Goal: Task Accomplishment & Management: Use online tool/utility

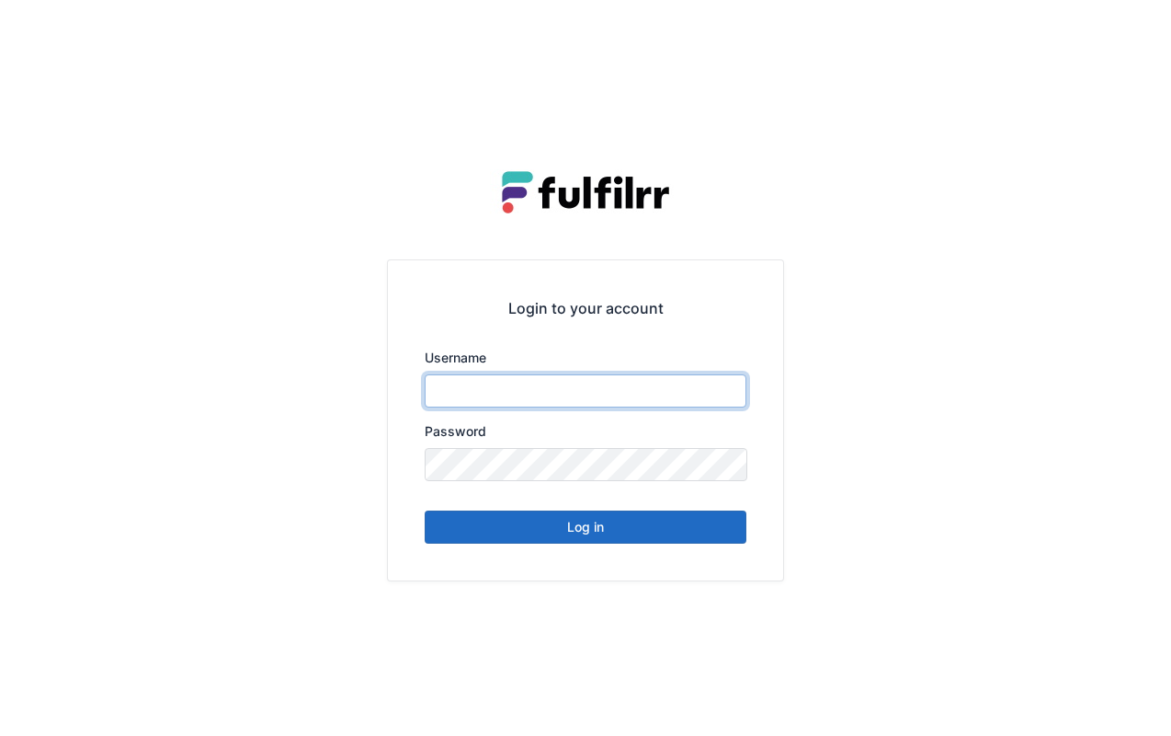
type input "*******"
click at [646, 531] on button "Log in" at bounding box center [586, 526] width 322 height 33
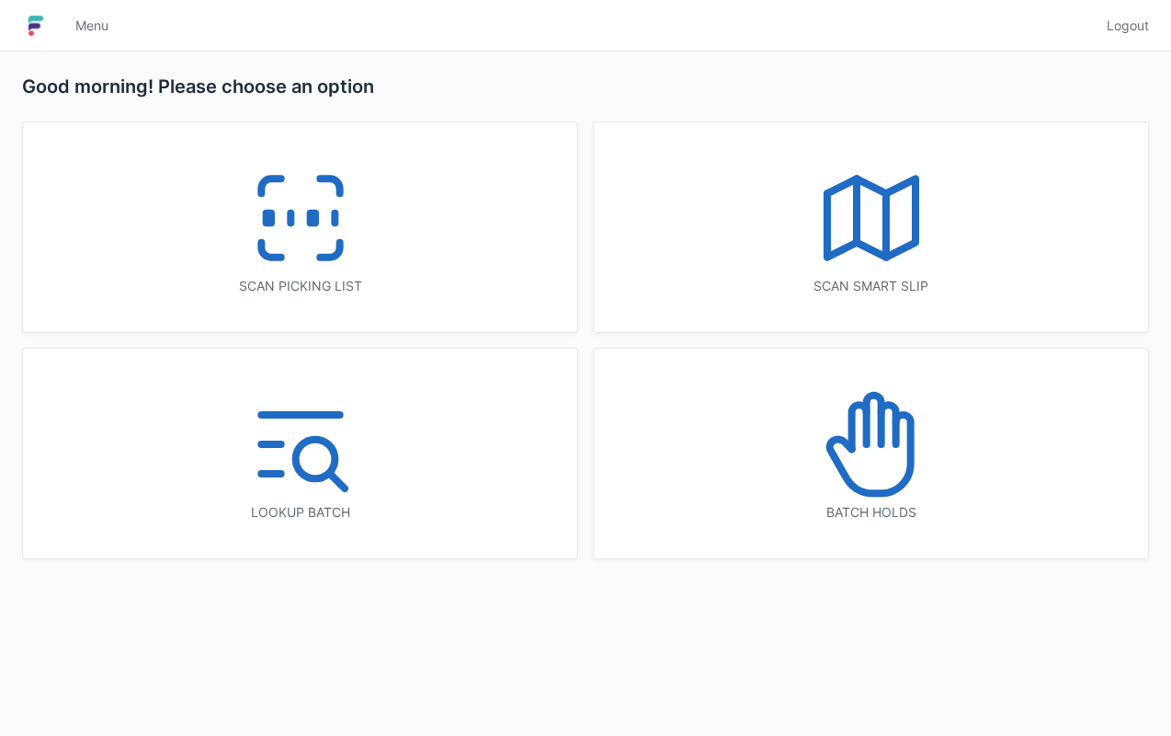
click at [390, 259] on div "Scan picking list" at bounding box center [300, 227] width 554 height 210
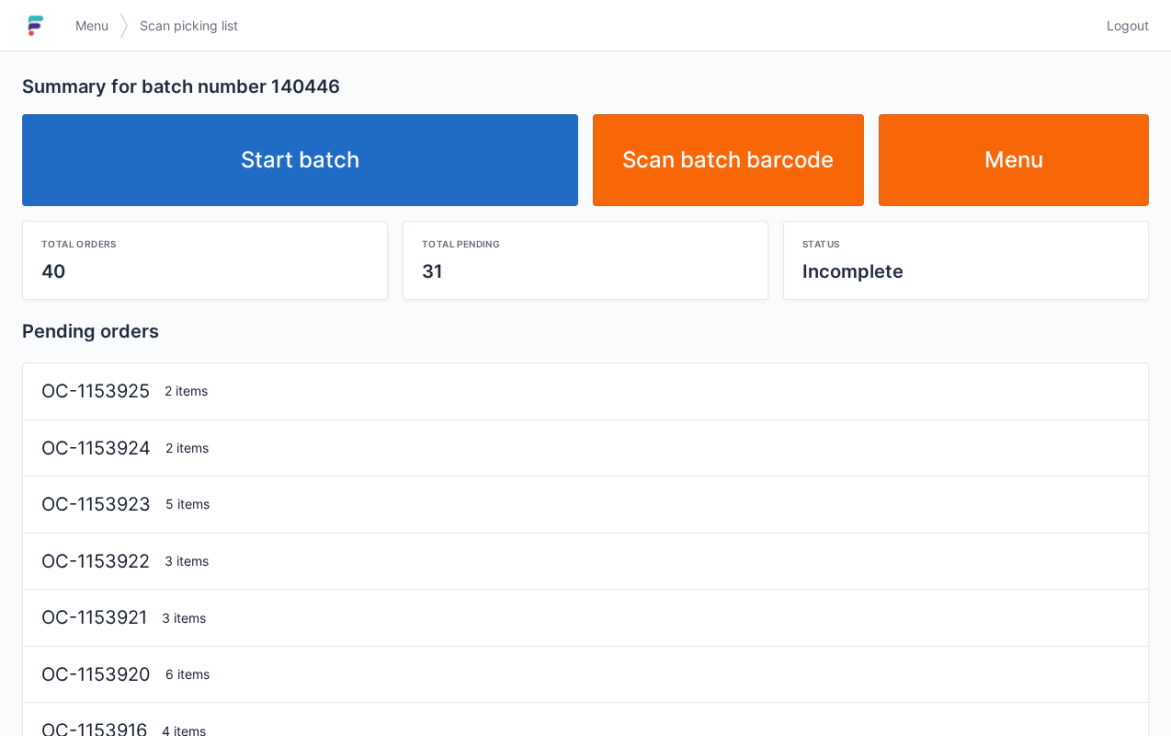
click at [340, 173] on link "Start batch" at bounding box center [300, 160] width 556 height 92
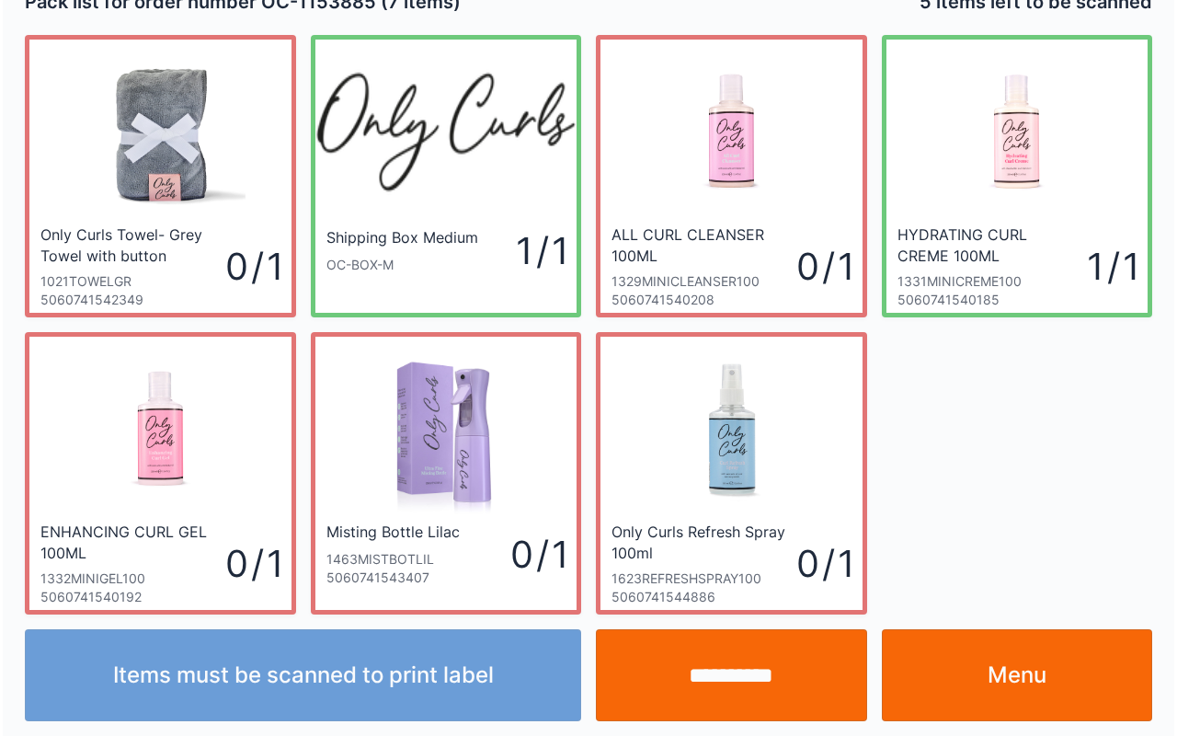
scroll to position [33, 0]
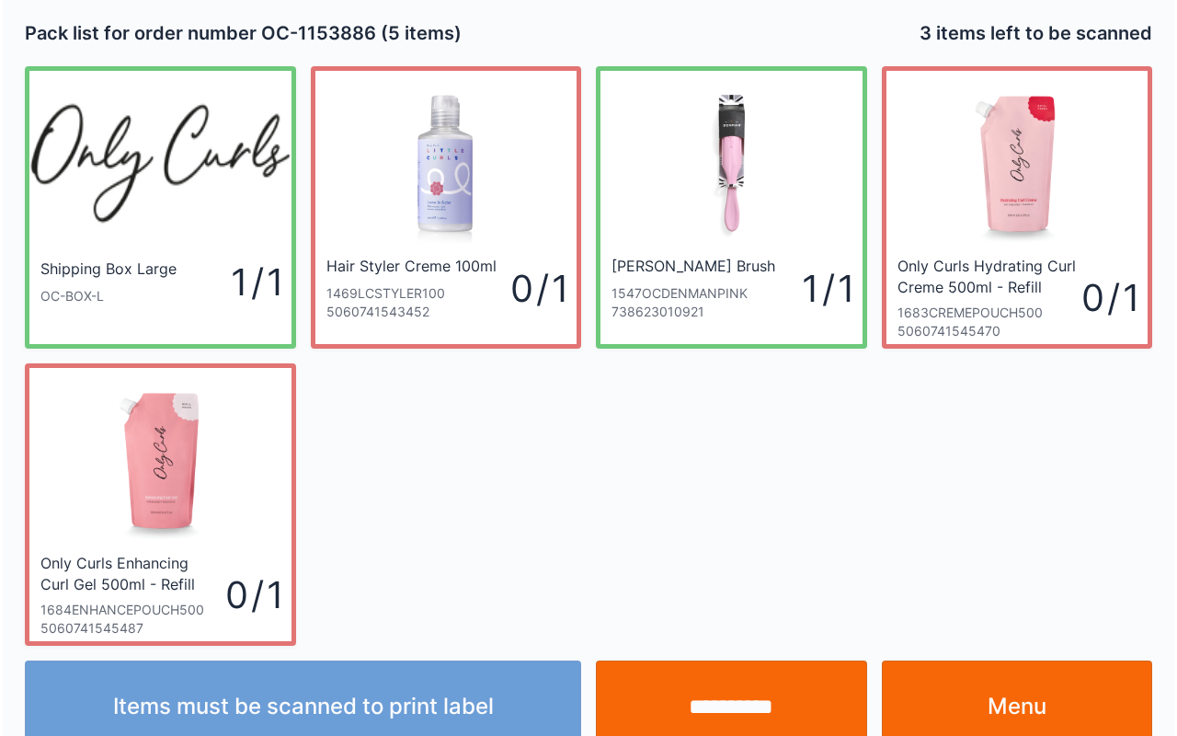
scroll to position [33, 0]
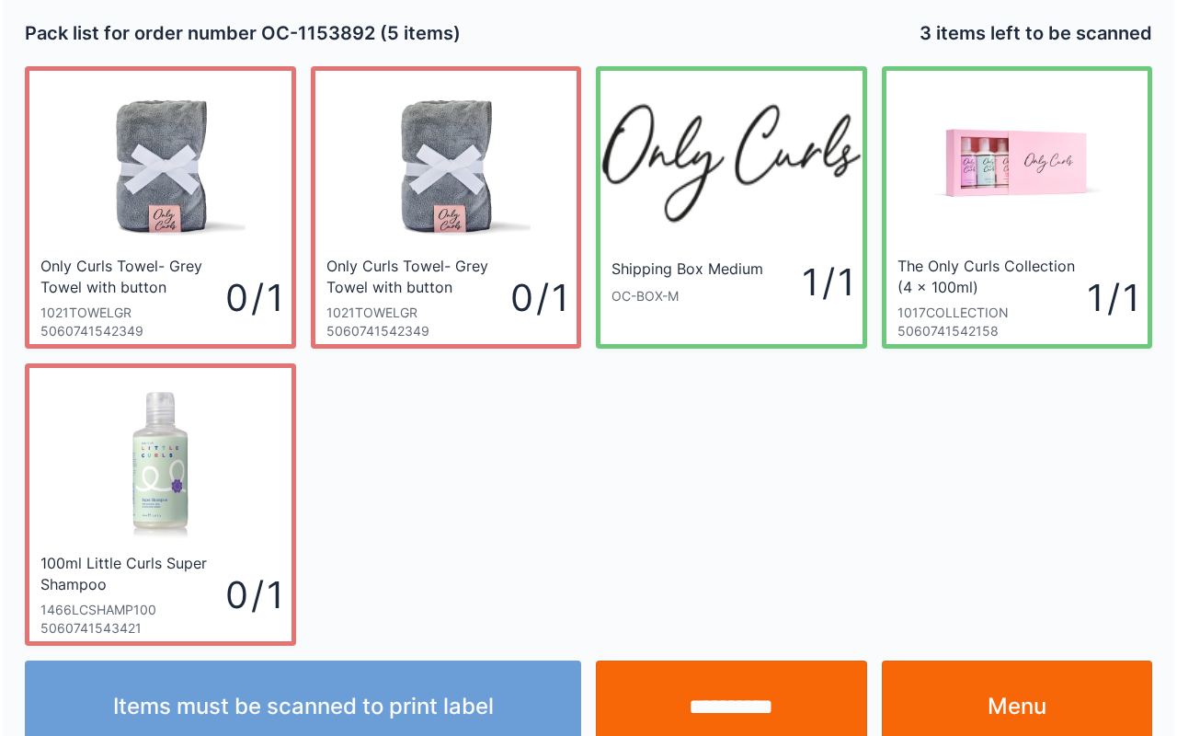
scroll to position [33, 0]
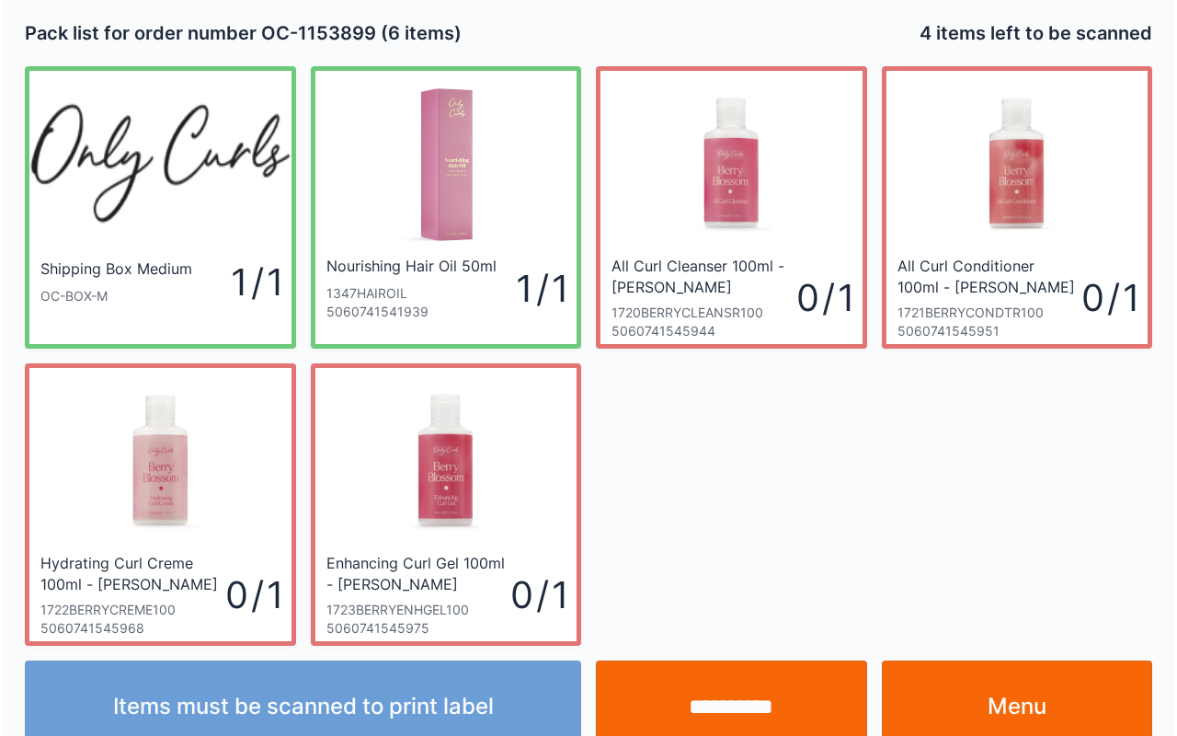
scroll to position [33, 0]
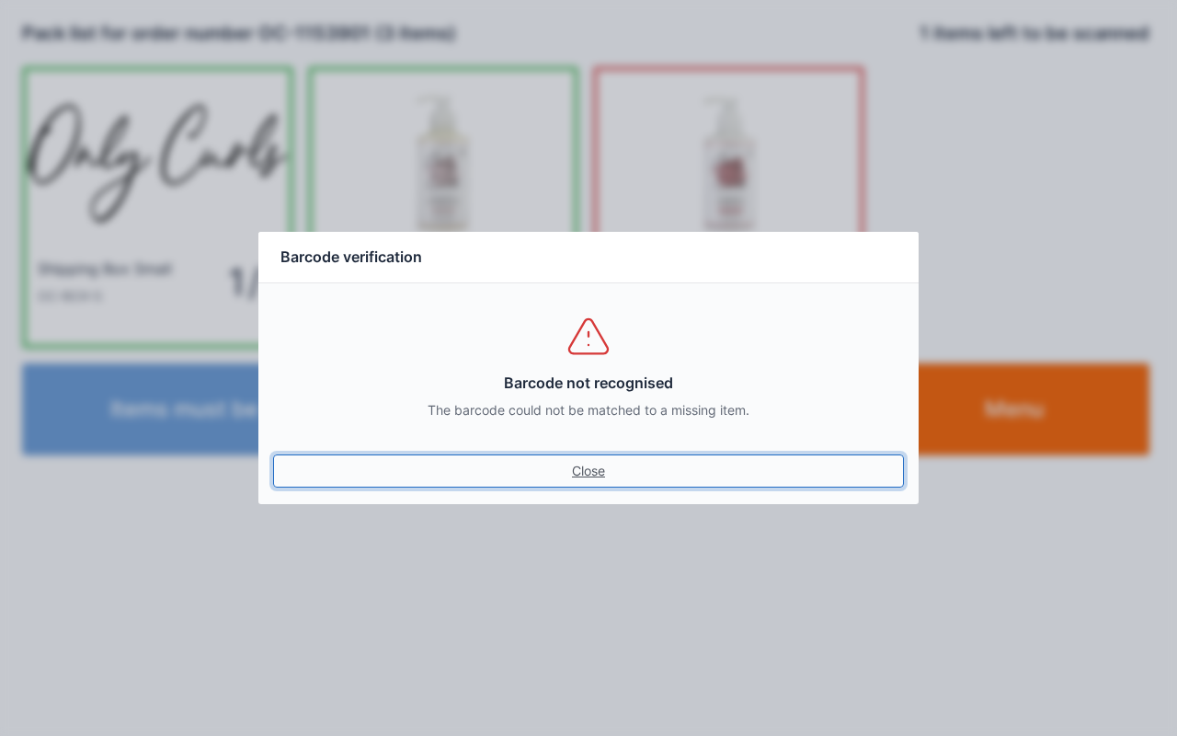
click at [603, 474] on link "Close" at bounding box center [588, 470] width 631 height 33
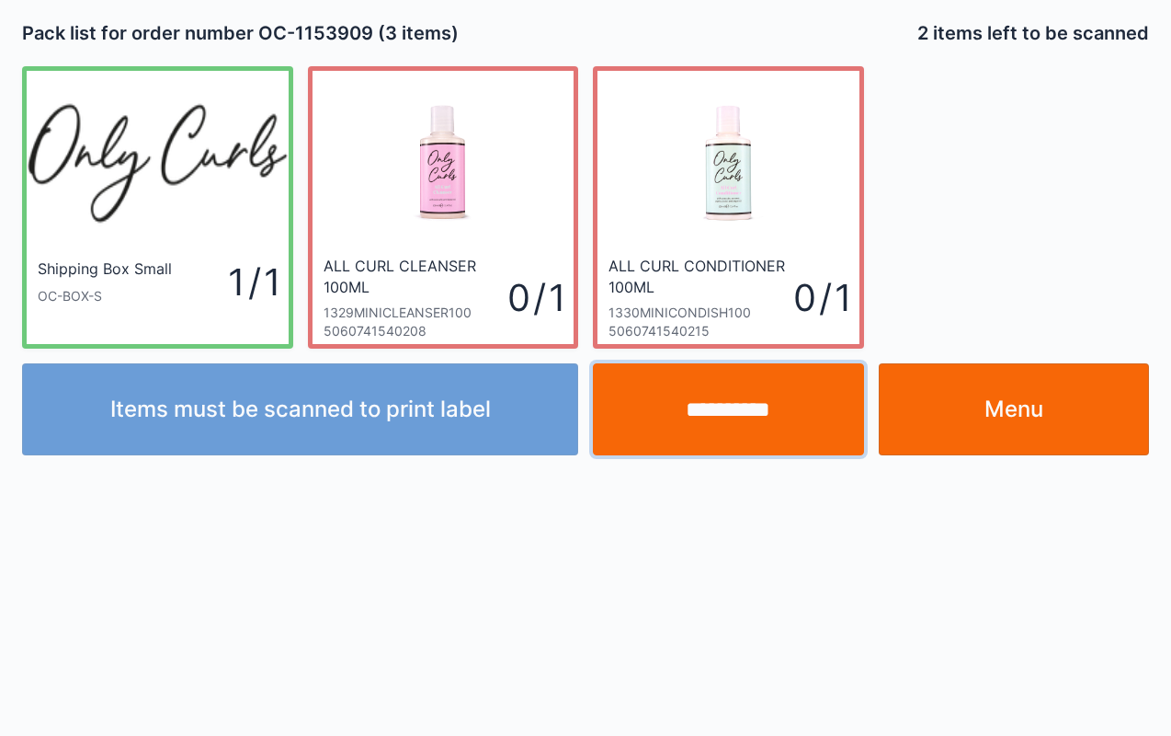
click at [722, 406] on input "**********" at bounding box center [728, 409] width 271 height 92
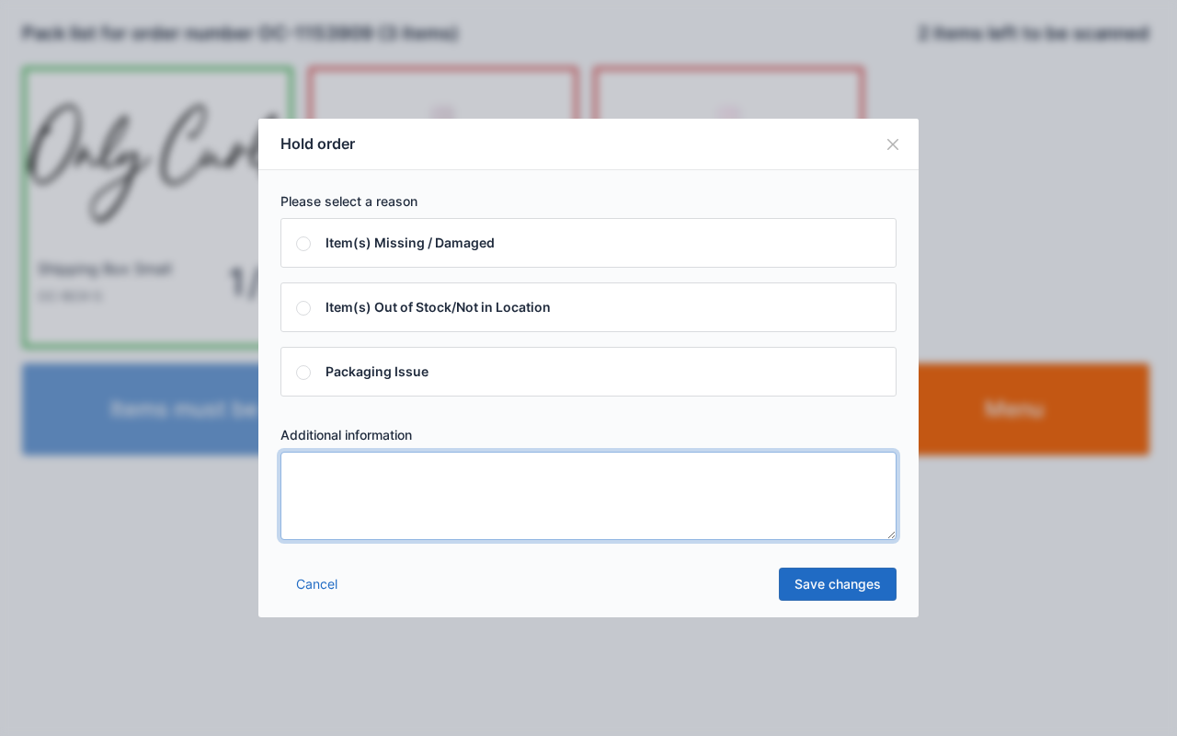
click at [373, 526] on textarea at bounding box center [588, 495] width 616 height 88
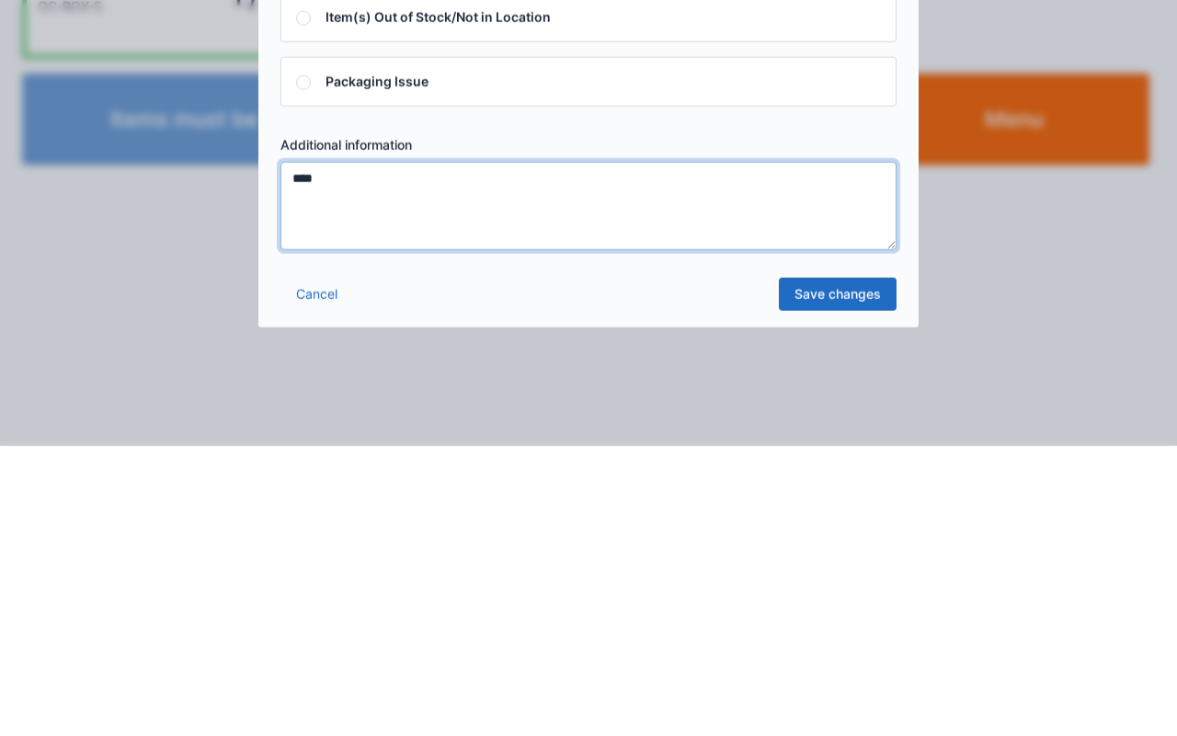
type textarea "****"
click at [849, 584] on link "Save changes" at bounding box center [838, 583] width 118 height 33
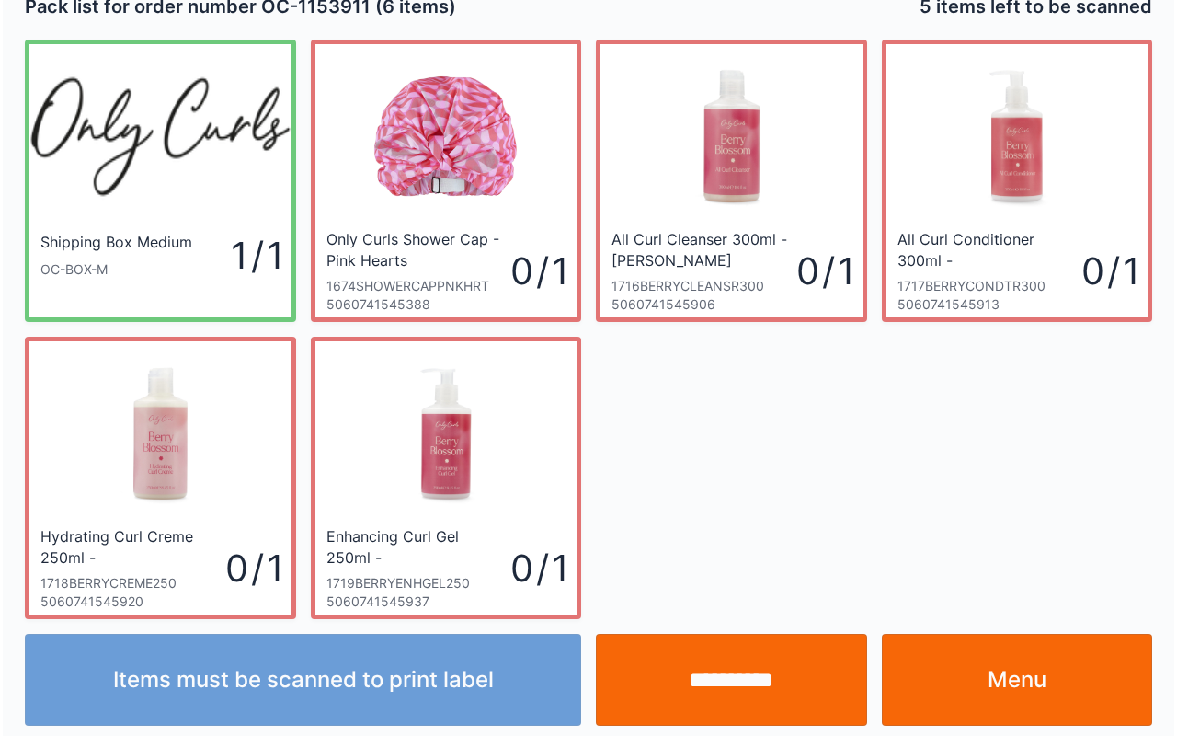
scroll to position [33, 0]
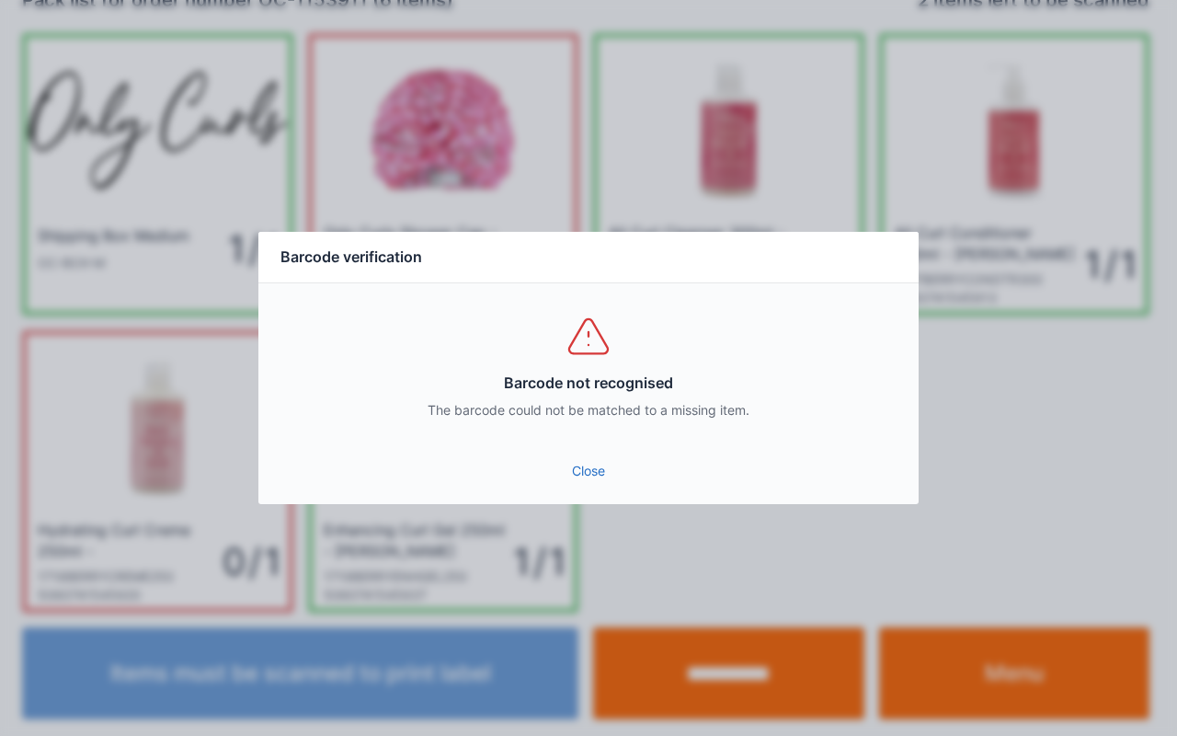
click at [599, 474] on link "Close" at bounding box center [588, 470] width 631 height 33
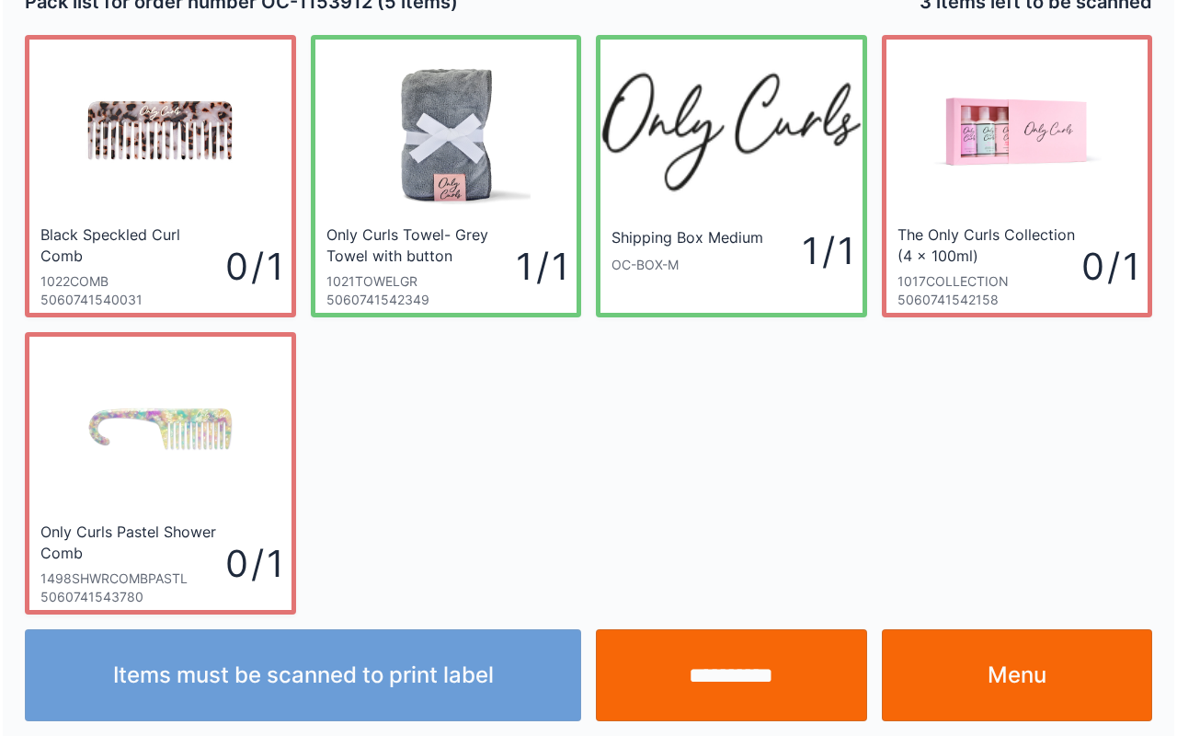
scroll to position [33, 0]
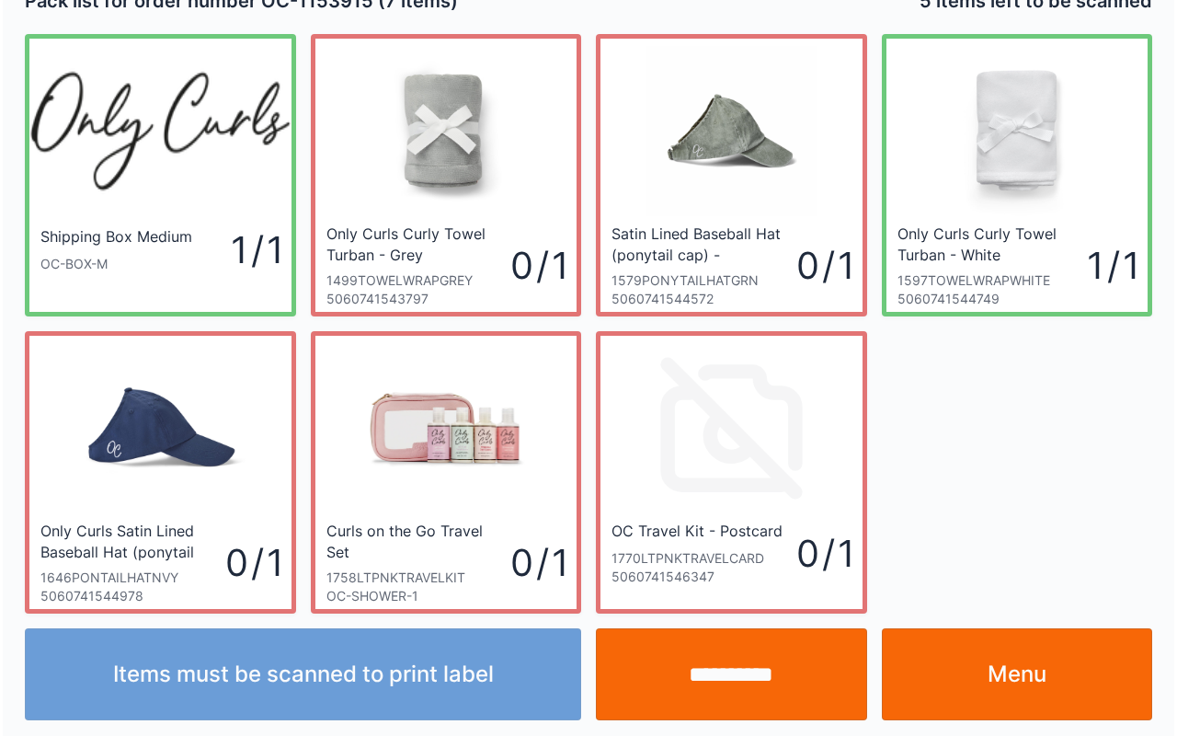
scroll to position [33, 0]
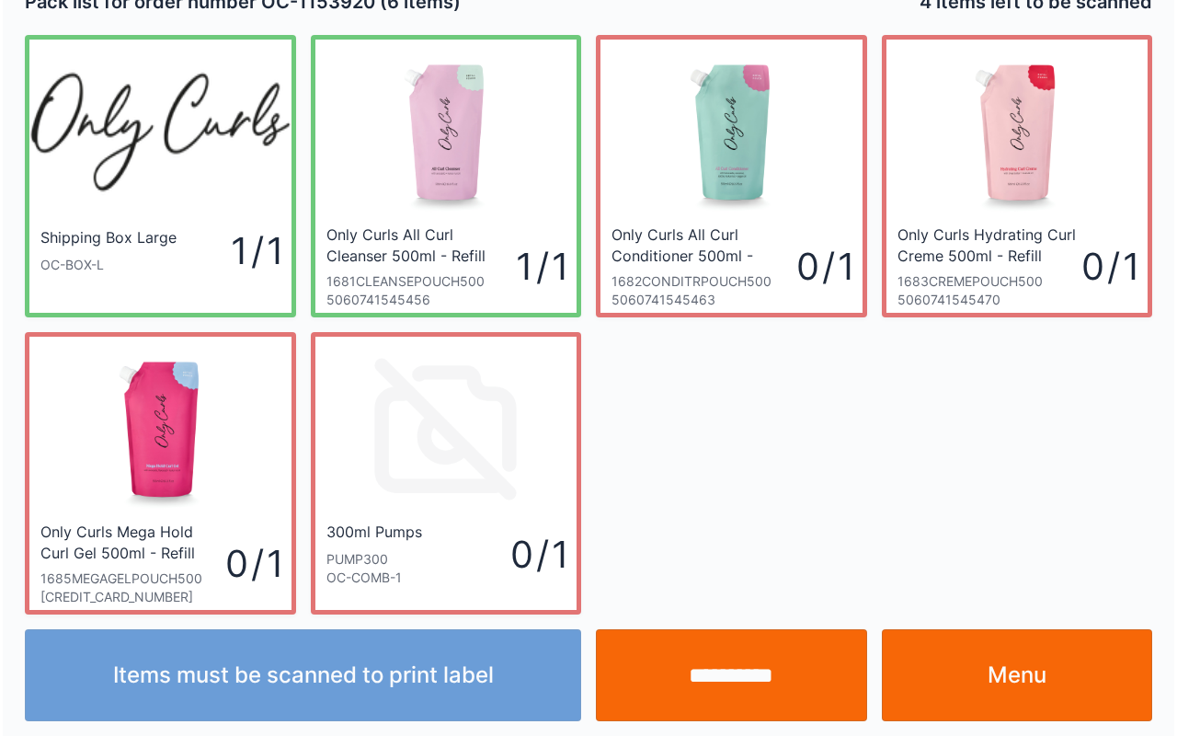
scroll to position [33, 0]
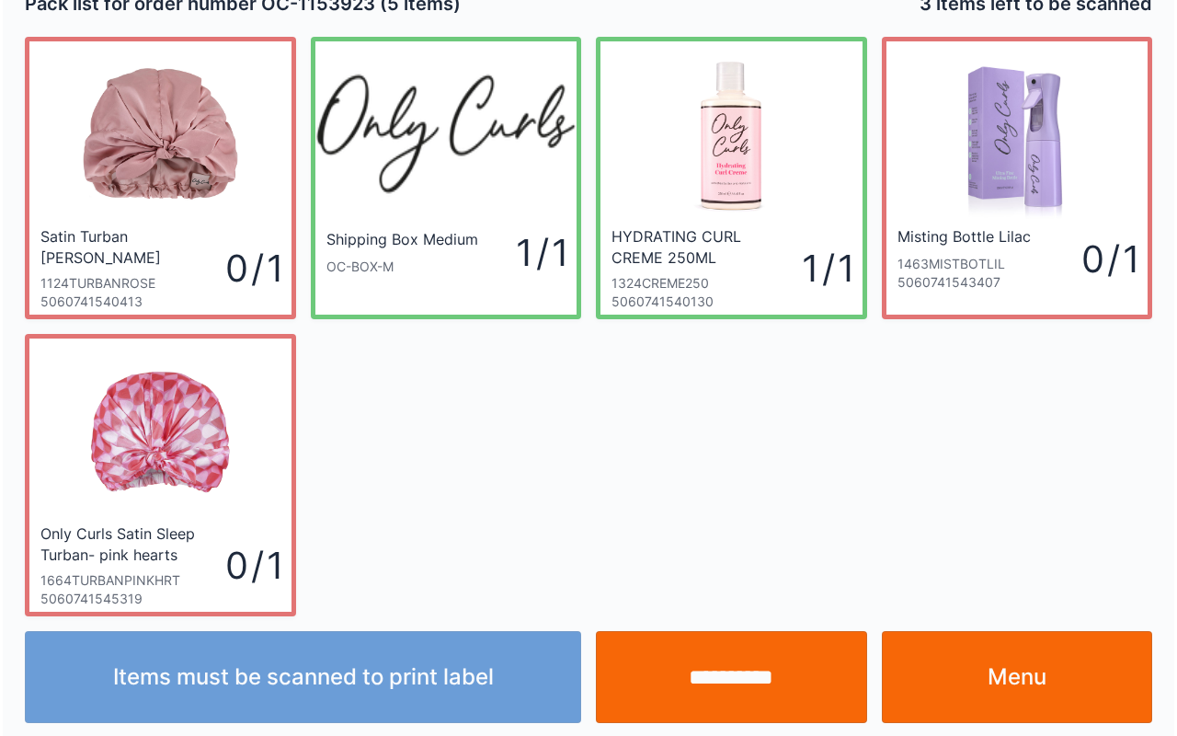
scroll to position [33, 0]
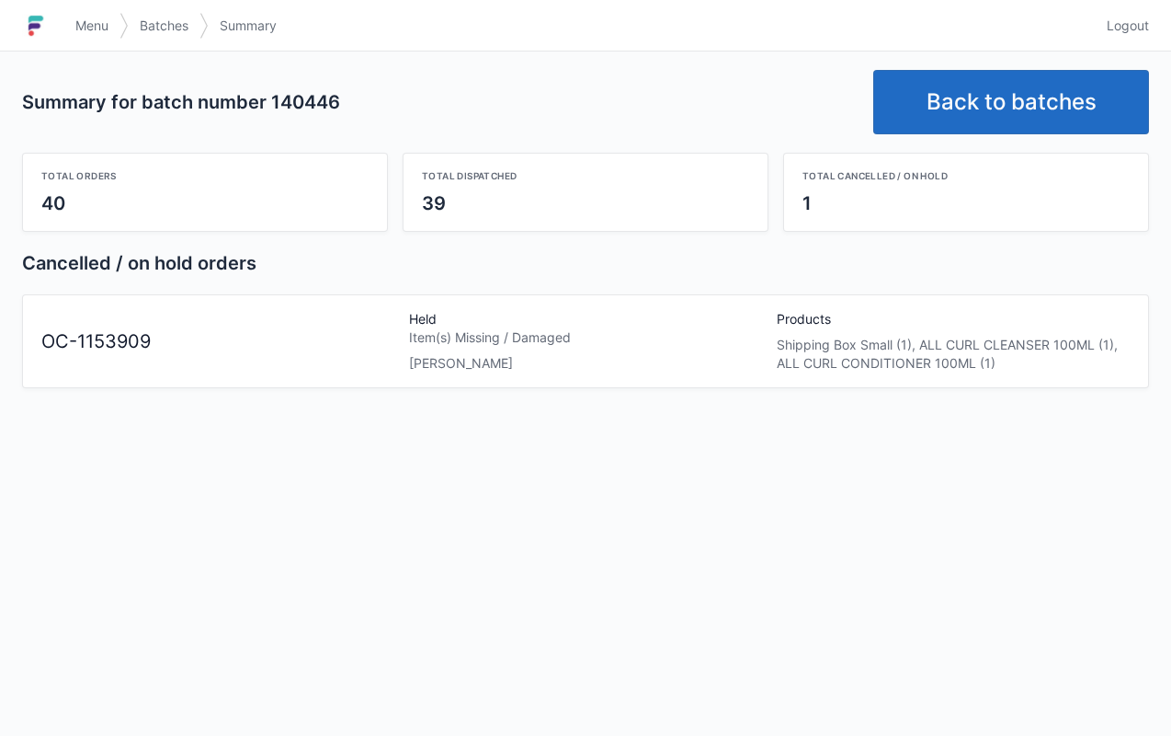
click at [522, 177] on div "Total dispatched" at bounding box center [585, 175] width 327 height 15
click at [86, 29] on span "Menu" at bounding box center [91, 26] width 33 height 18
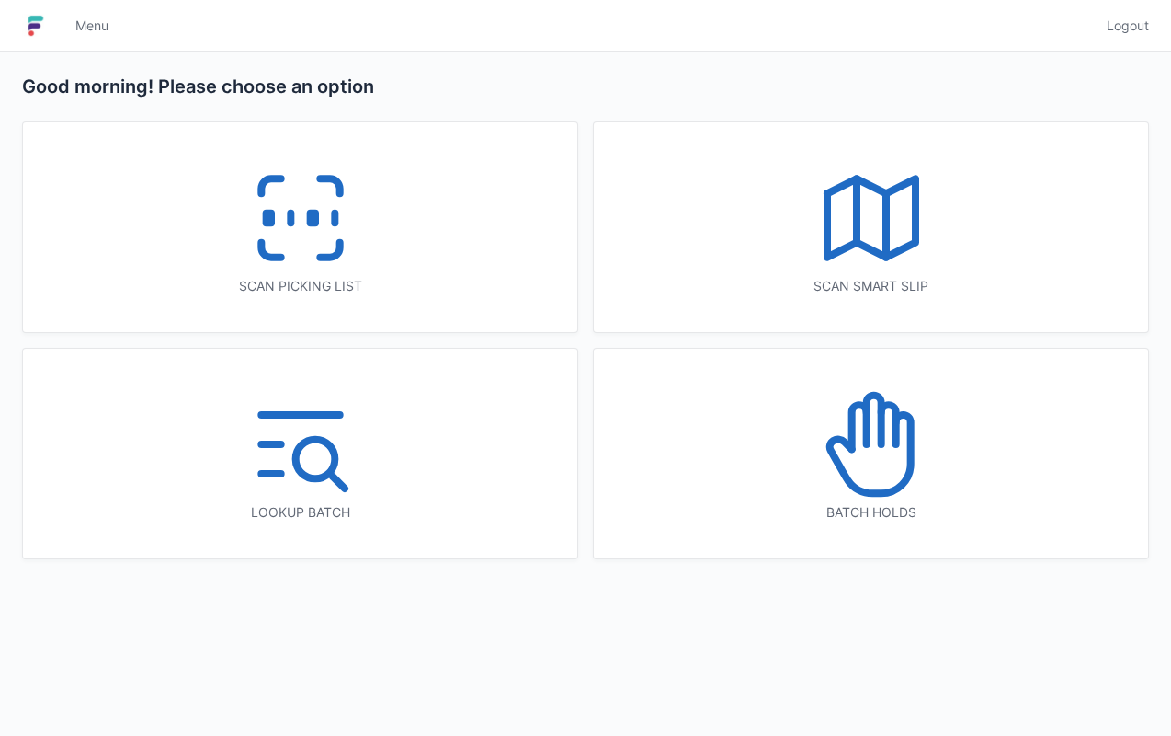
click at [856, 449] on icon at bounding box center [872, 444] width 118 height 118
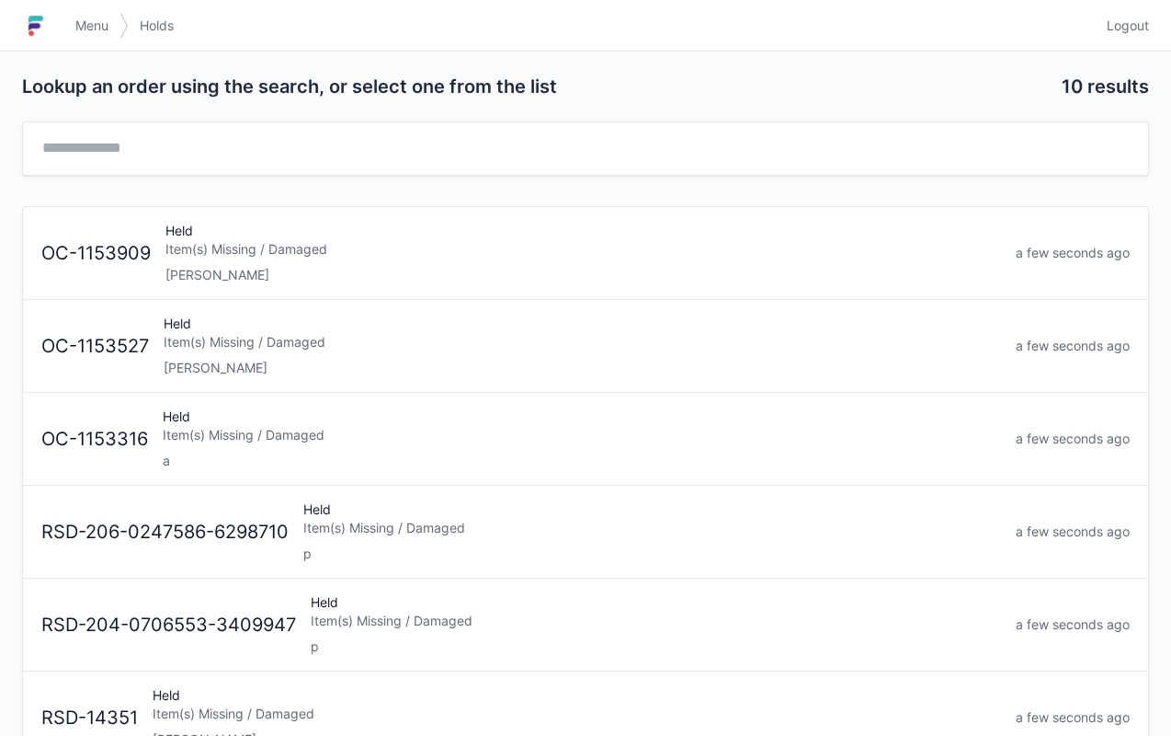
click at [343, 359] on div "[PERSON_NAME]" at bounding box center [583, 368] width 838 height 18
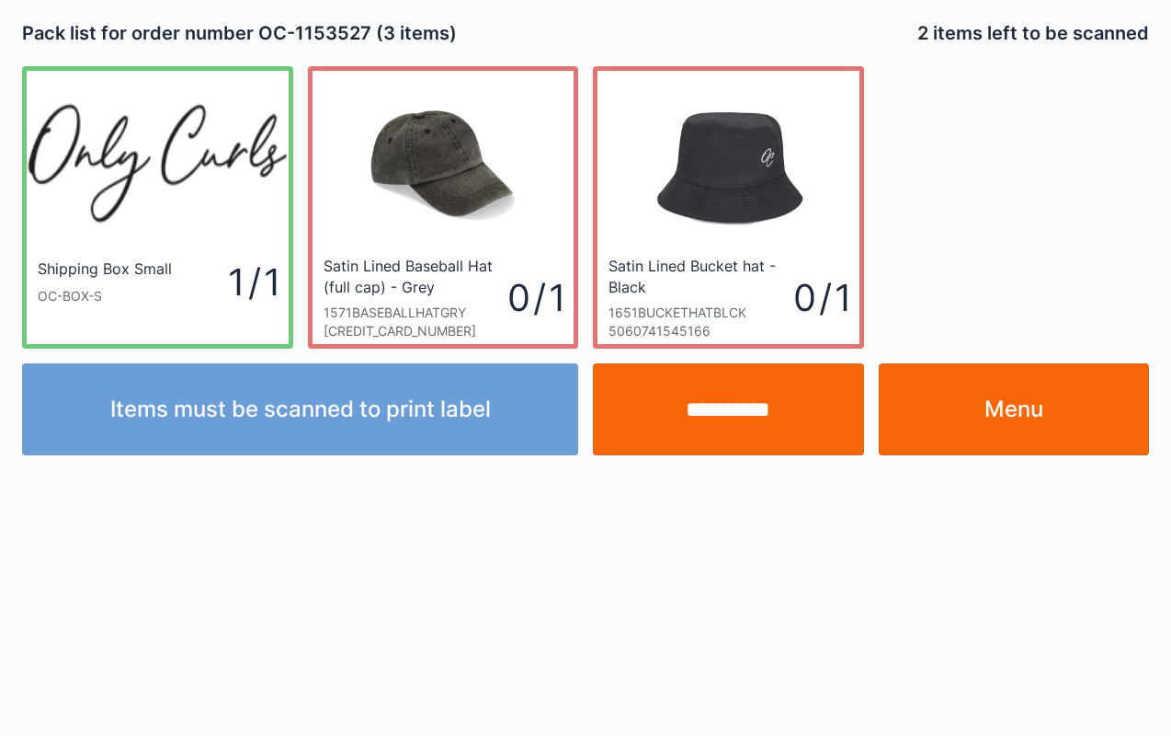
click at [754, 409] on input "**********" at bounding box center [728, 409] width 271 height 92
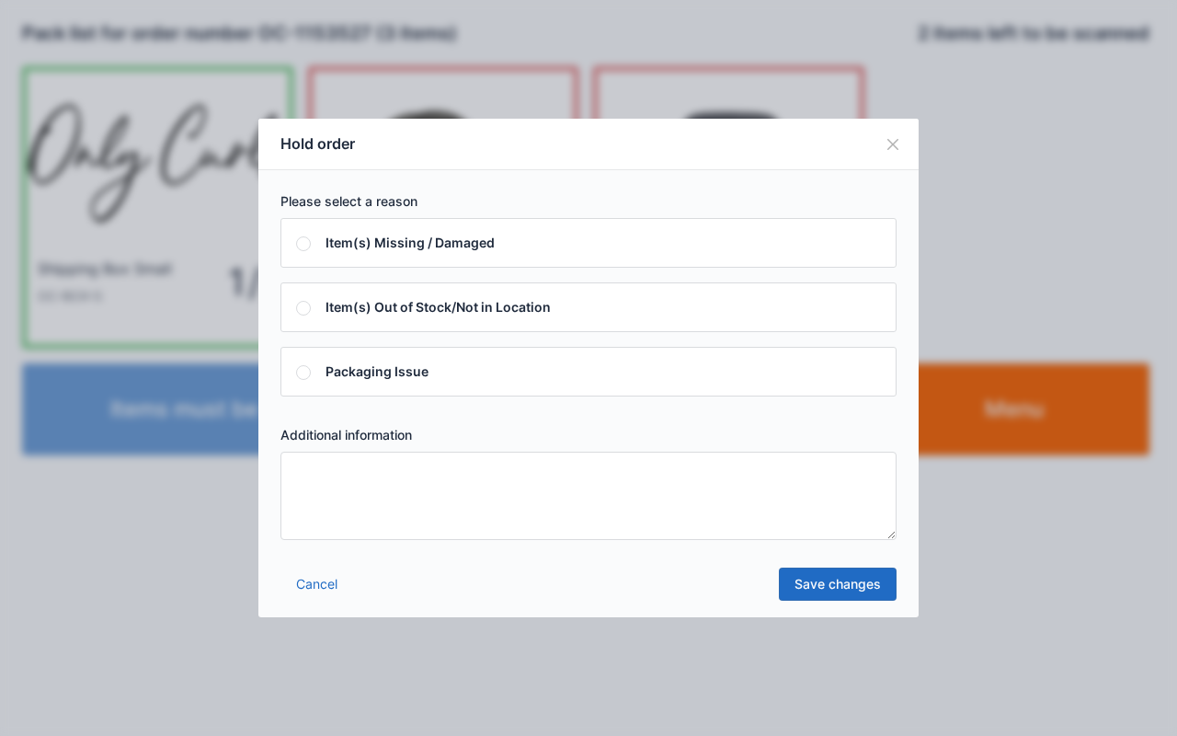
click at [432, 485] on textarea at bounding box center [588, 495] width 616 height 88
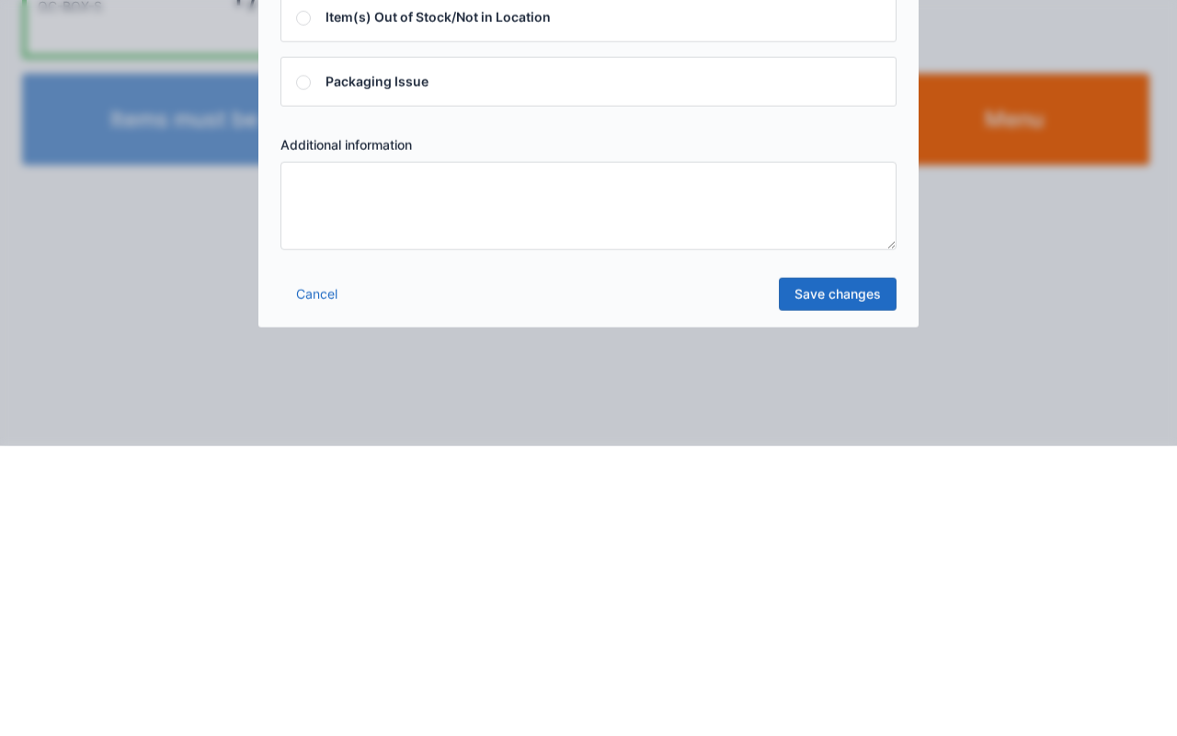
click at [907, 644] on div "Hold order Please select a reason Item(s) Missing / Damaged Item(s) Out of Stoc…" at bounding box center [588, 368] width 1177 height 736
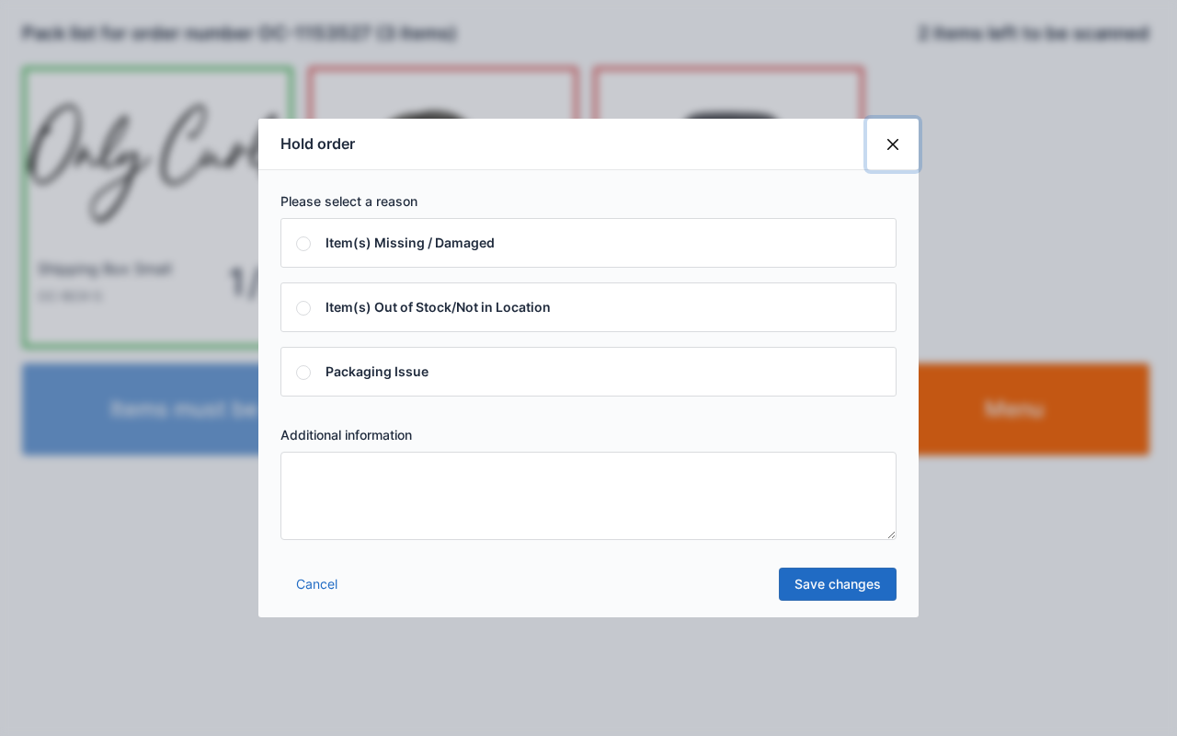
click at [916, 145] on button "Close" at bounding box center [892, 144] width 51 height 51
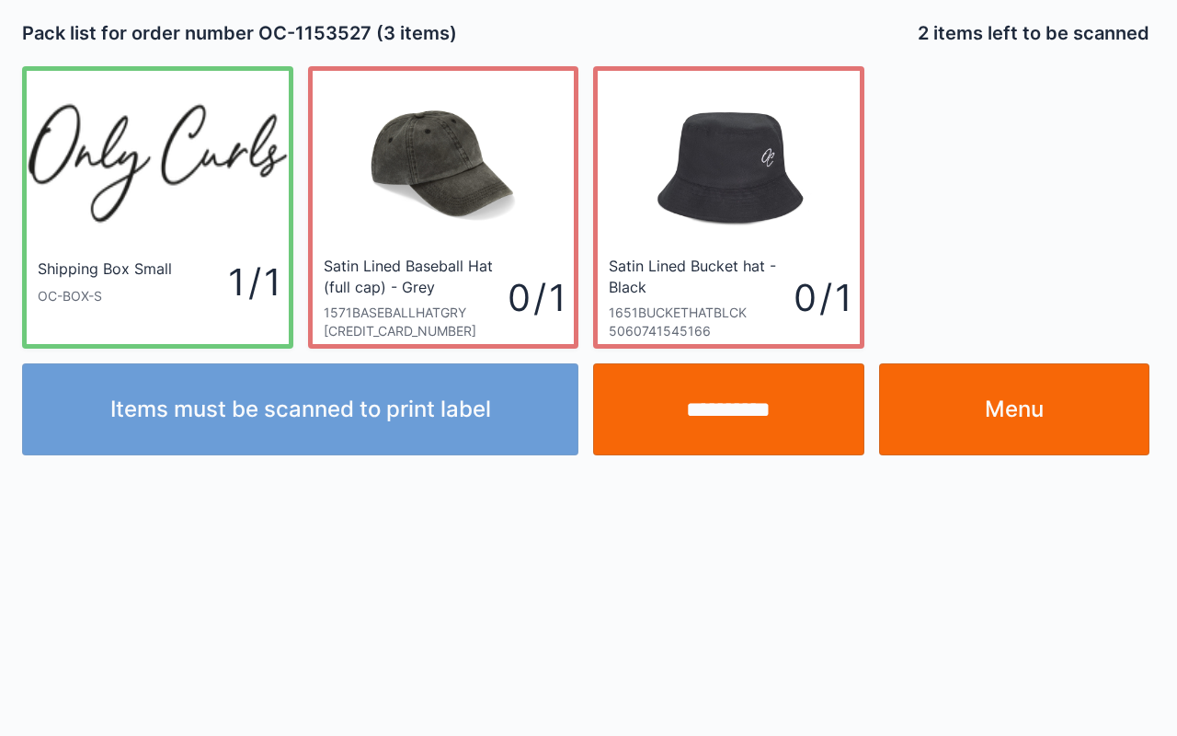
click at [850, 147] on div at bounding box center [588, 368] width 1177 height 736
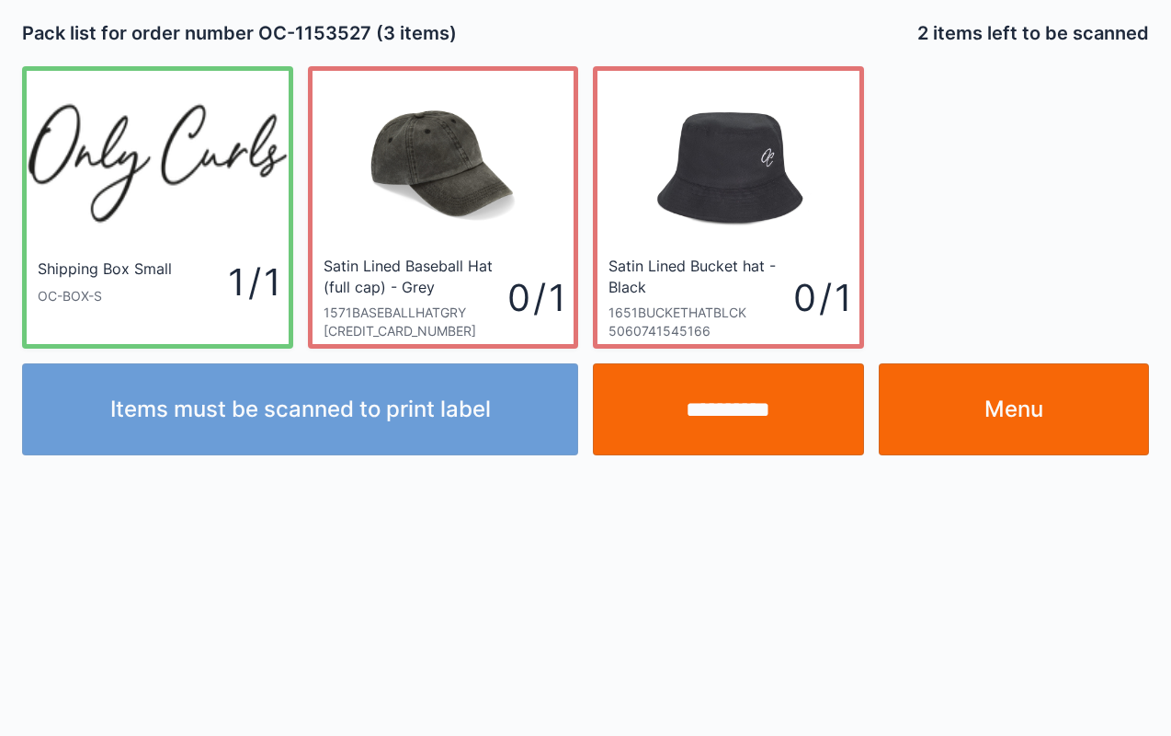
click at [692, 394] on input "**********" at bounding box center [728, 409] width 271 height 92
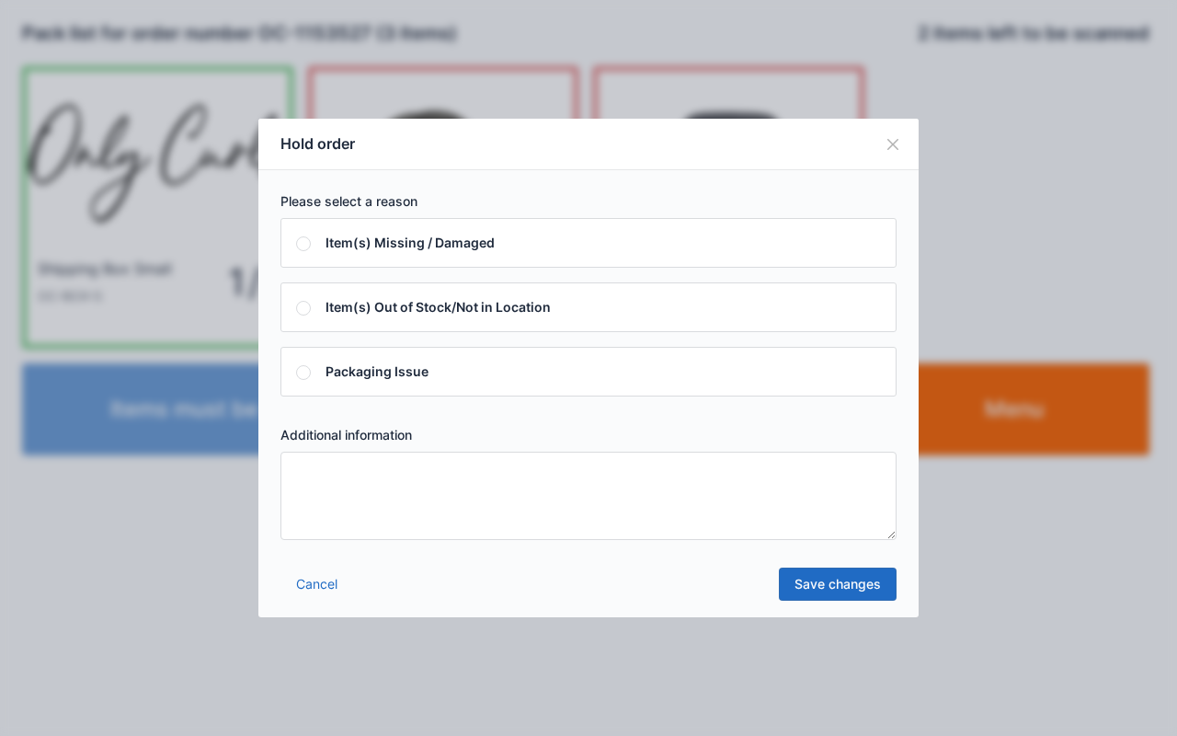
click at [398, 474] on textarea at bounding box center [588, 495] width 616 height 88
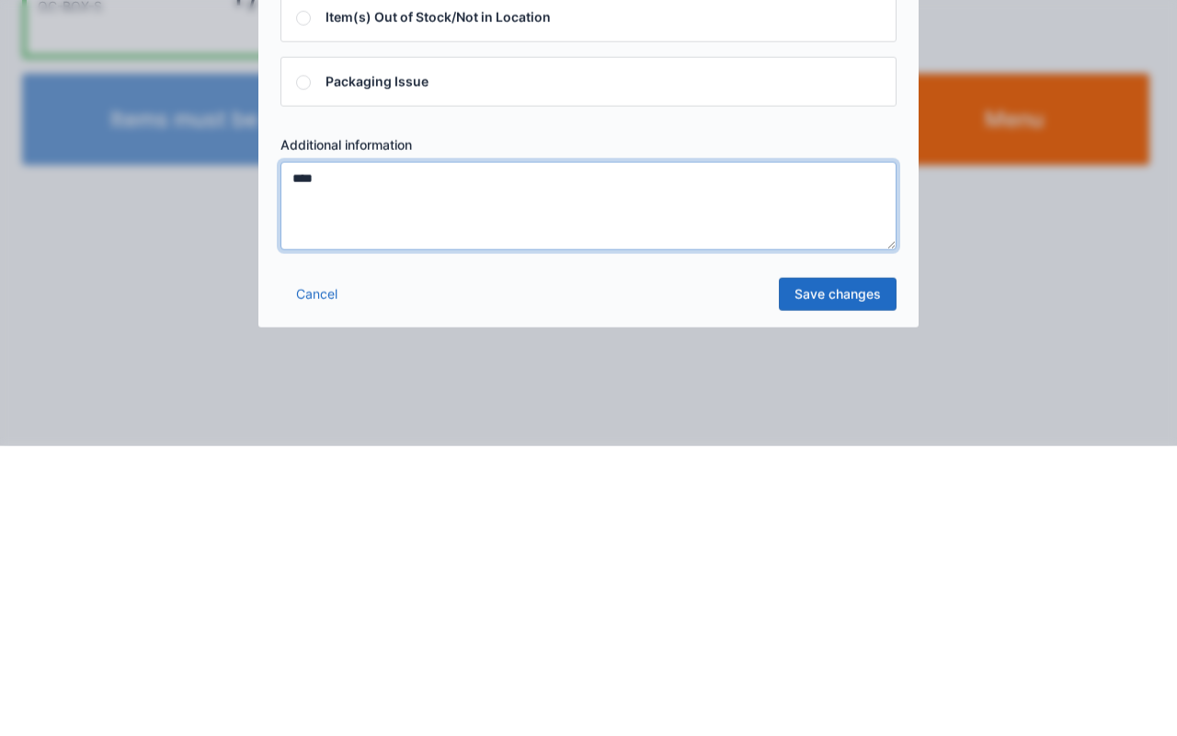
type textarea "****"
click at [824, 588] on link "Save changes" at bounding box center [838, 583] width 118 height 33
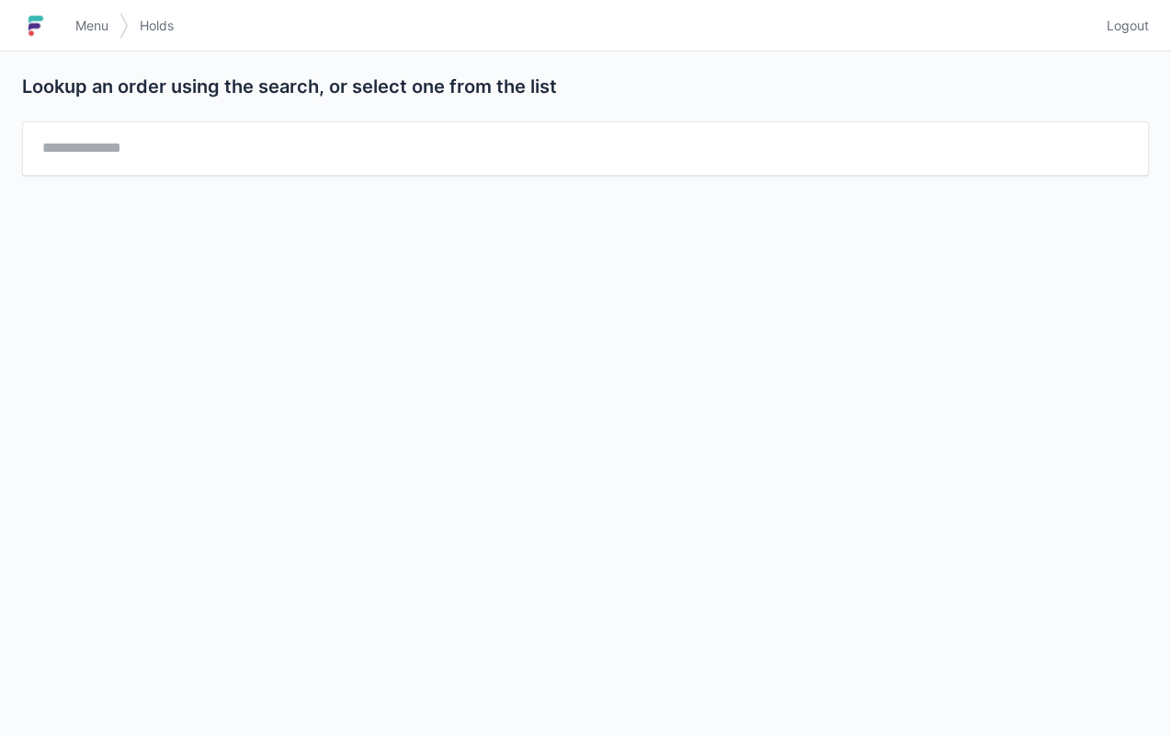
click at [88, 31] on span "Menu" at bounding box center [91, 26] width 33 height 18
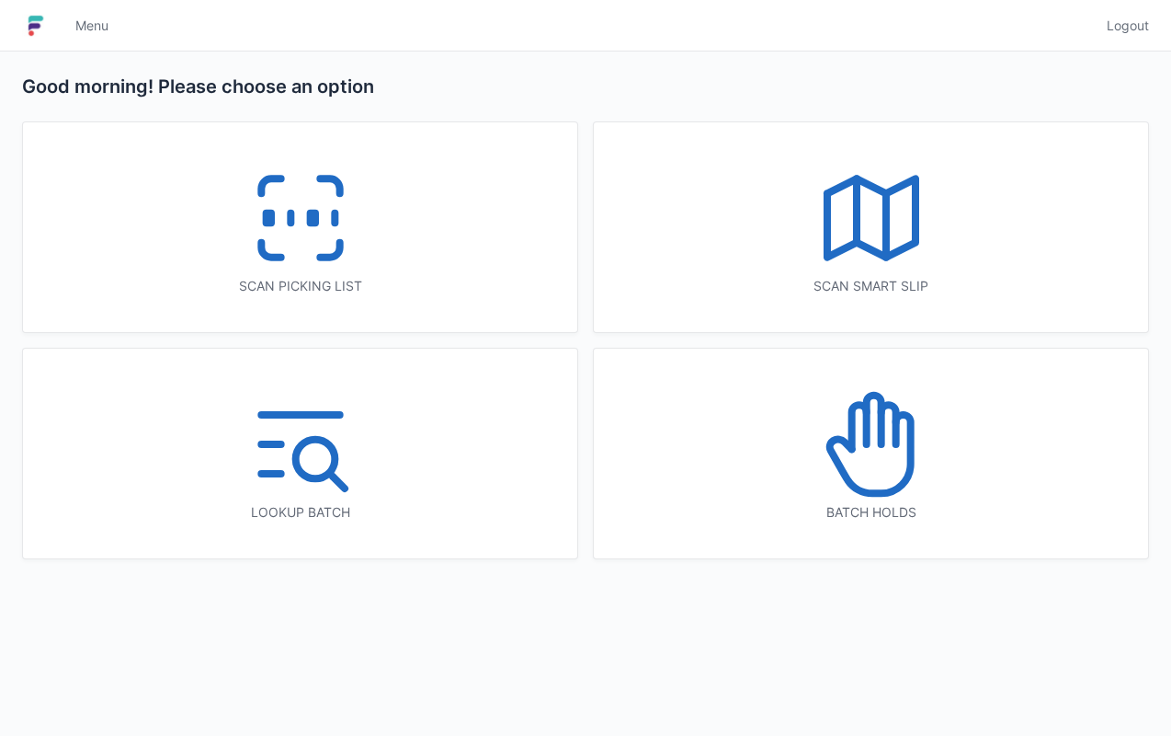
click at [848, 481] on icon at bounding box center [869, 454] width 81 height 78
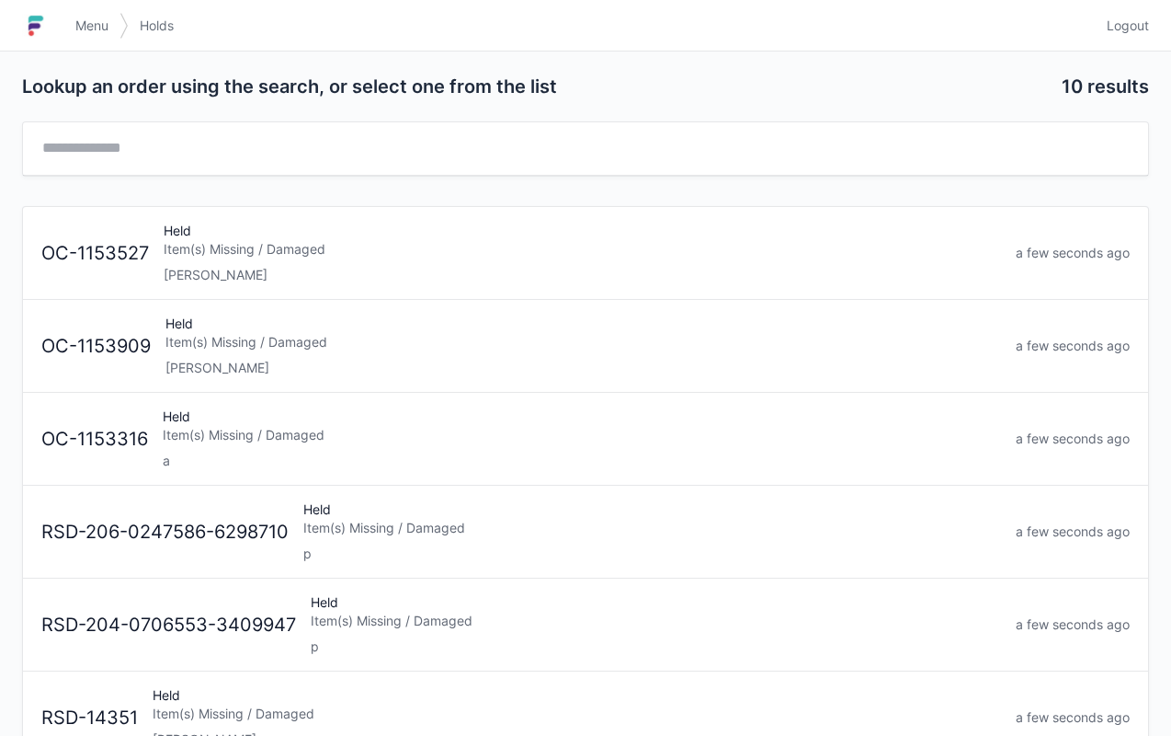
click at [344, 277] on div "[PERSON_NAME]" at bounding box center [583, 275] width 838 height 18
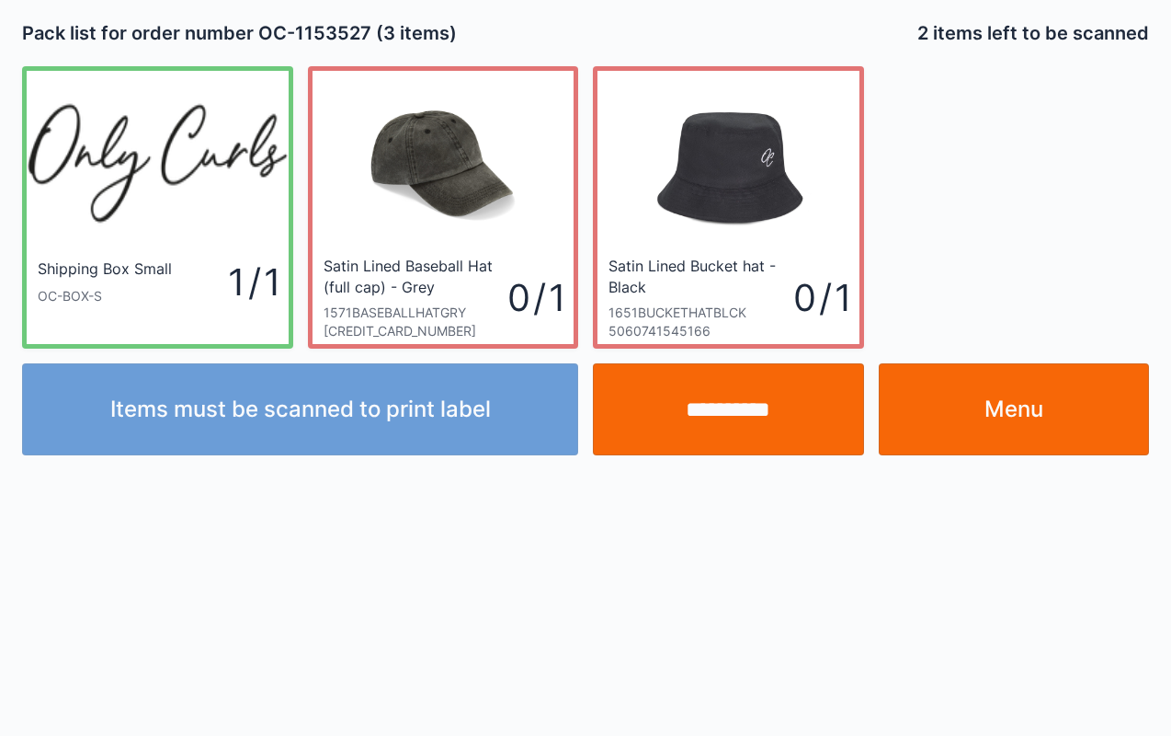
click at [758, 403] on input "**********" at bounding box center [728, 409] width 271 height 92
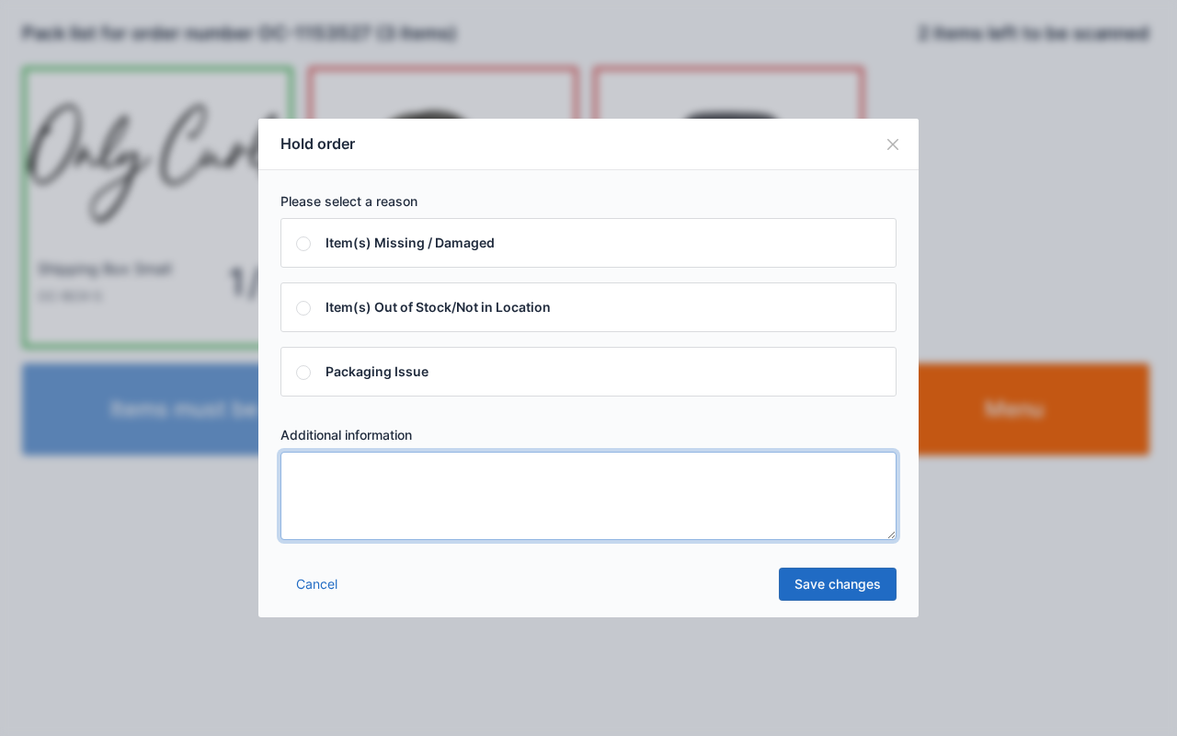
click at [401, 515] on textarea at bounding box center [588, 495] width 616 height 88
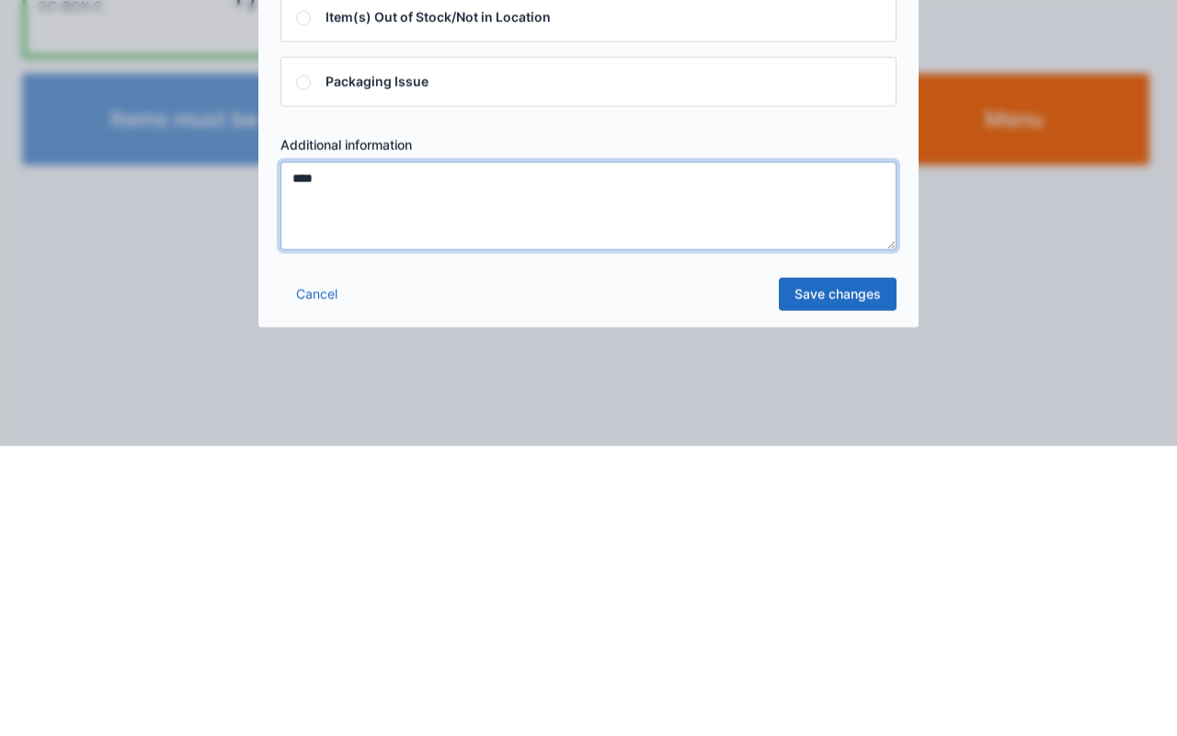
type textarea "****"
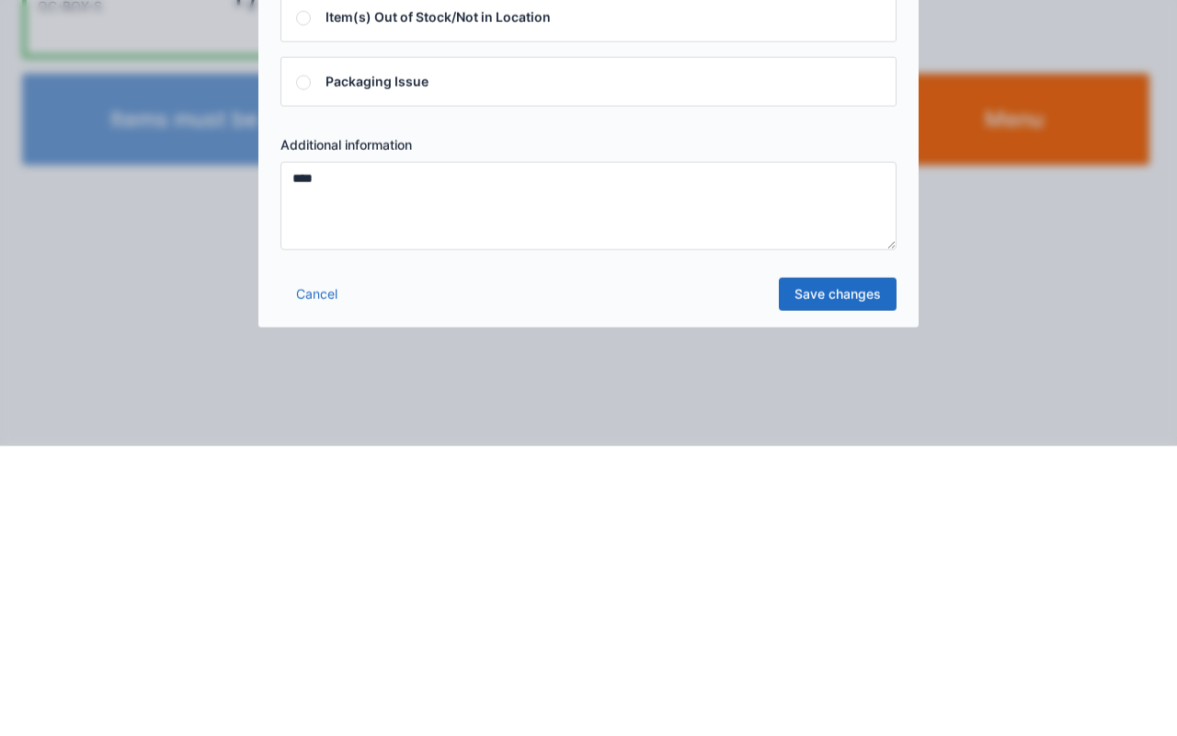
click at [822, 592] on link "Save changes" at bounding box center [838, 583] width 118 height 33
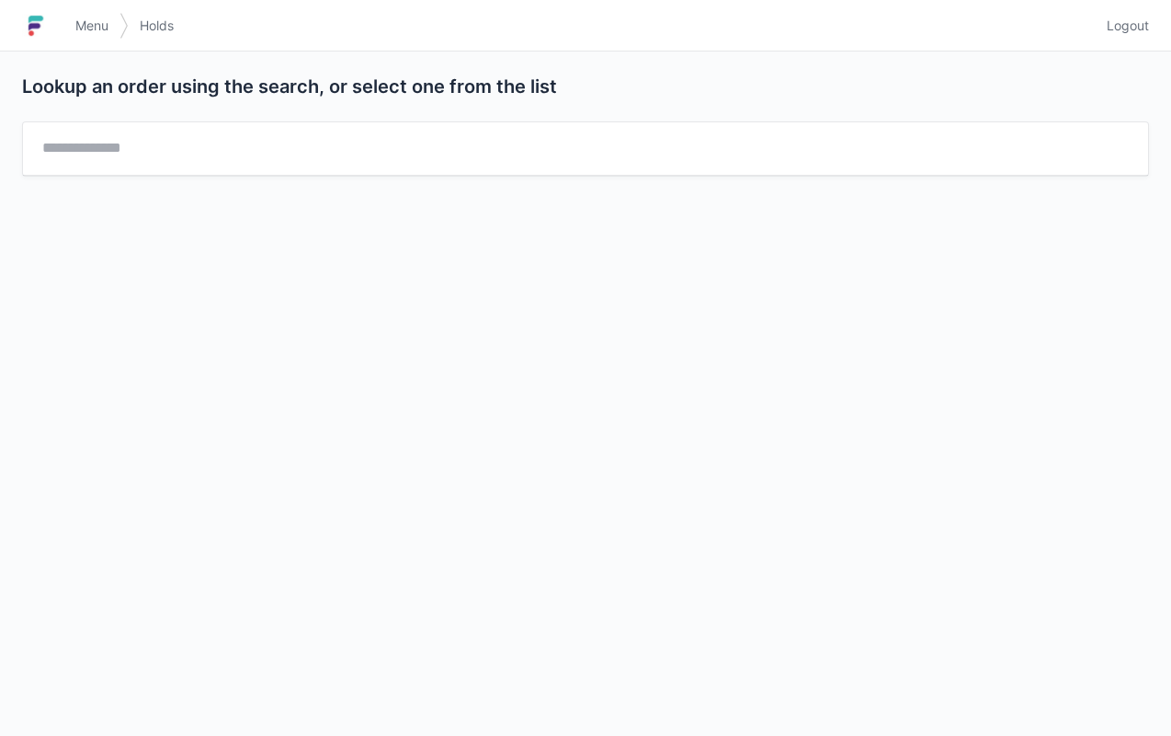
click at [75, 18] on span "Menu" at bounding box center [91, 26] width 33 height 18
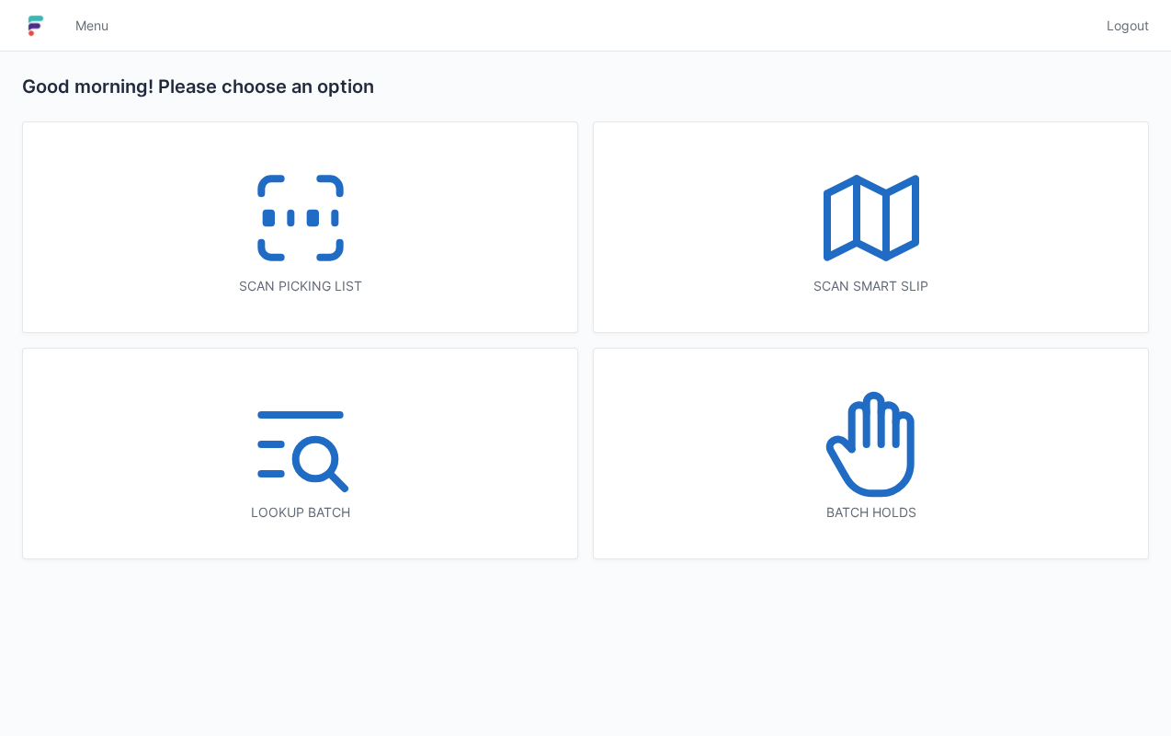
click at [815, 480] on icon at bounding box center [872, 444] width 118 height 118
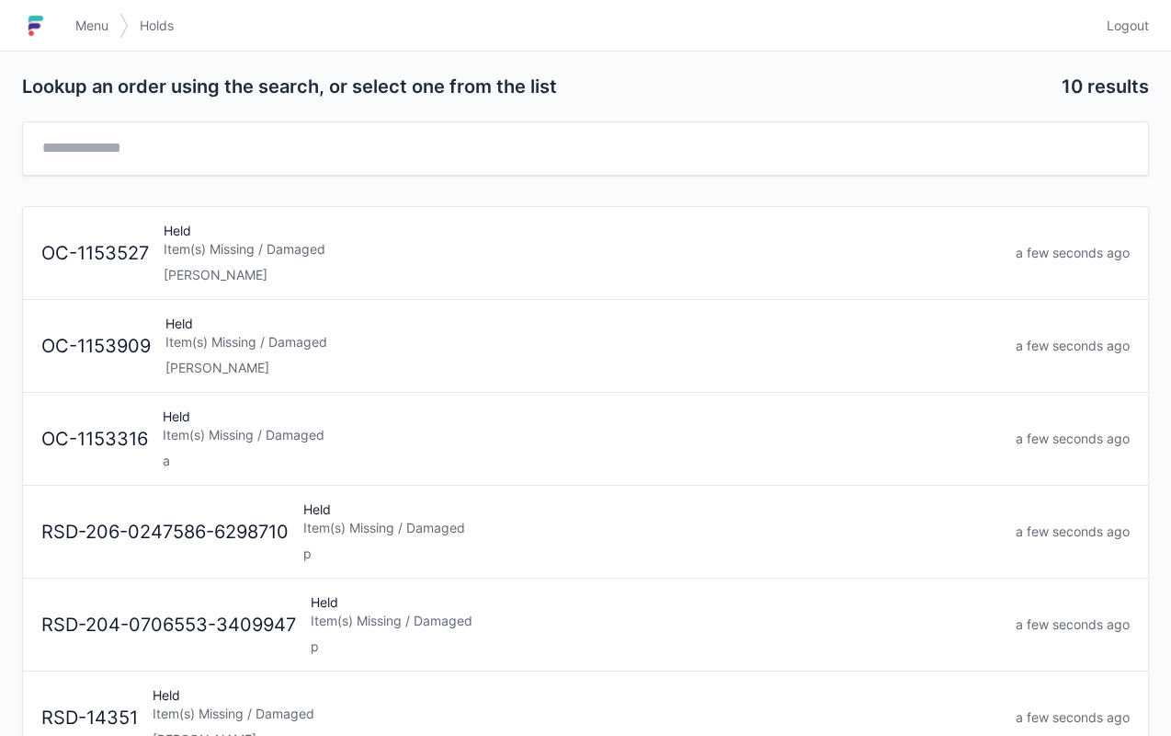
click at [355, 254] on div "Item(s) Missing / Damaged" at bounding box center [583, 249] width 838 height 18
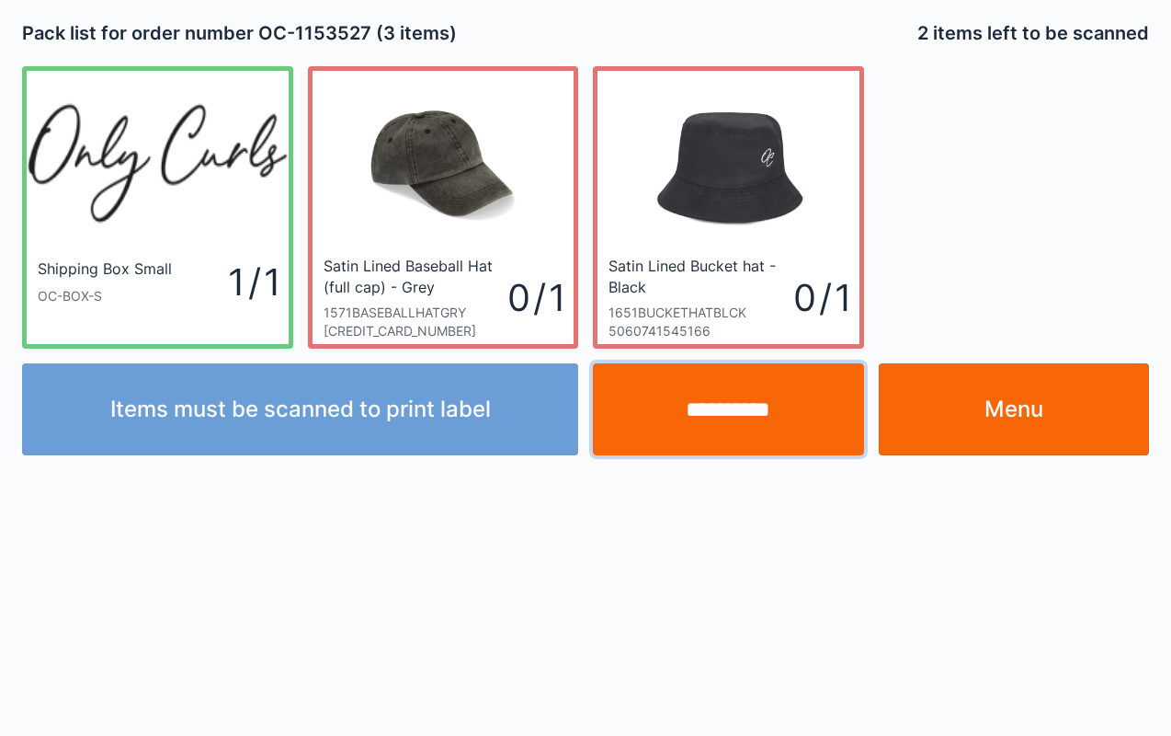
click at [754, 430] on input "**********" at bounding box center [728, 409] width 271 height 92
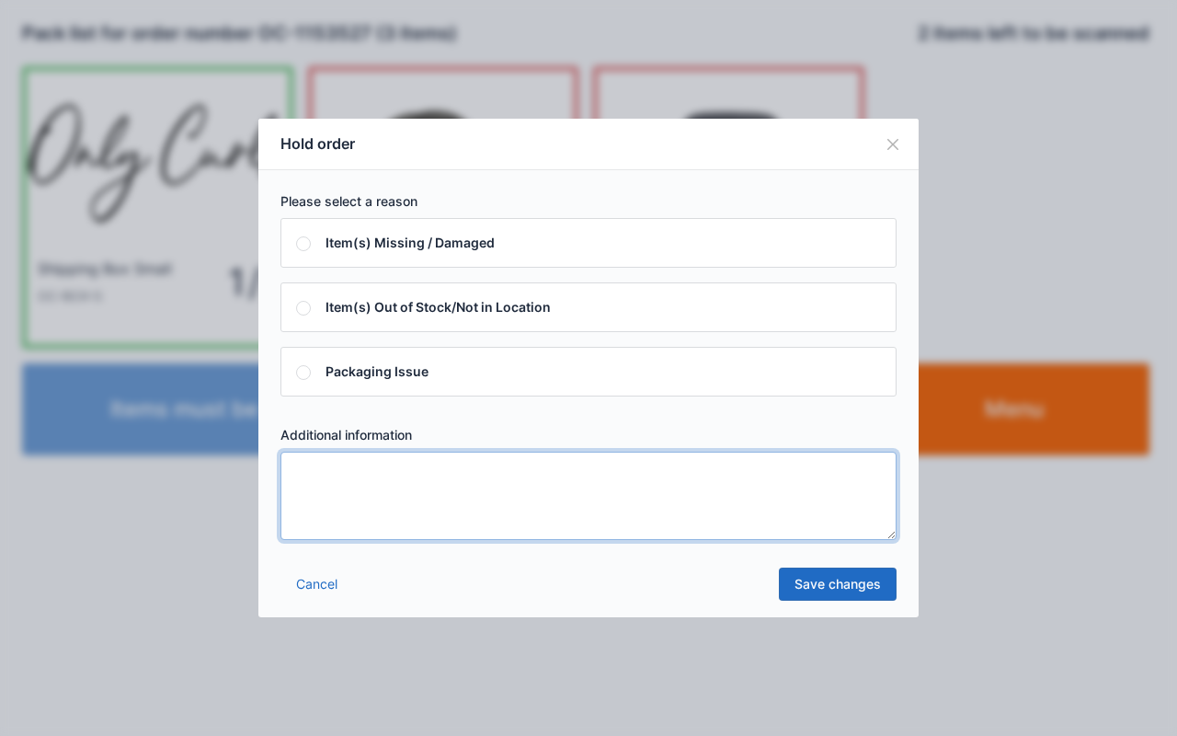
click at [390, 493] on textarea at bounding box center [588, 495] width 616 height 88
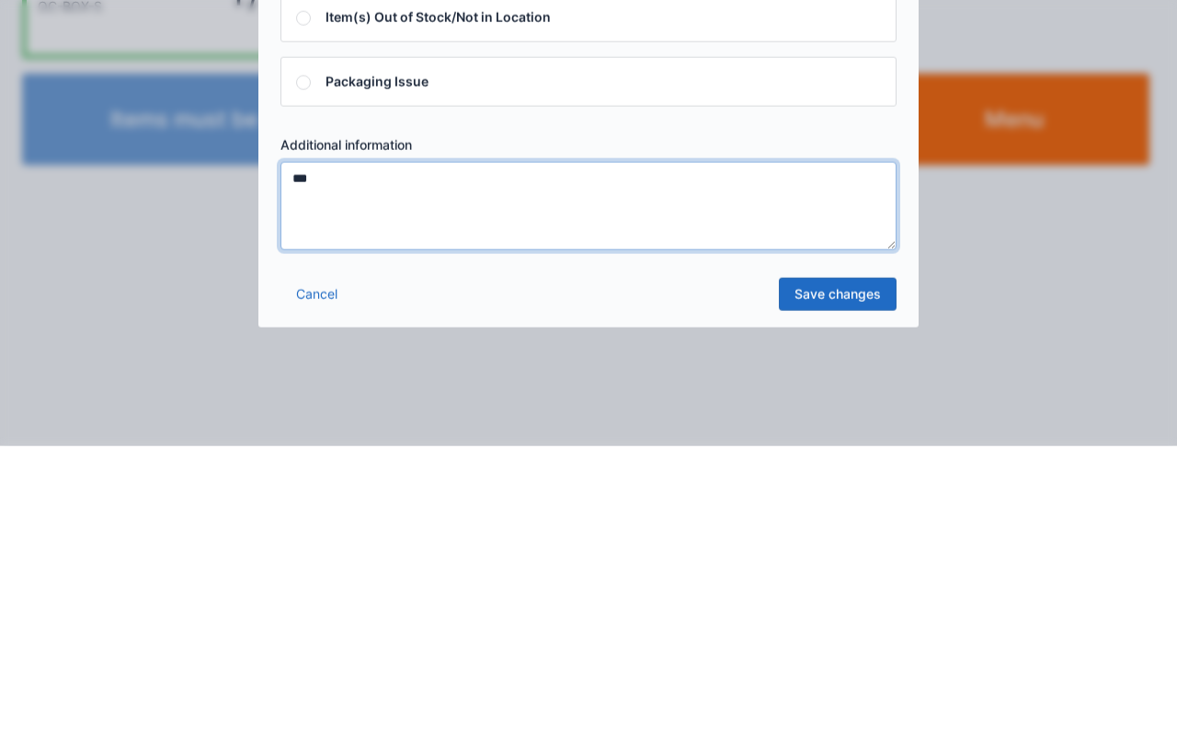
type textarea "***"
click at [846, 587] on link "Save changes" at bounding box center [838, 583] width 118 height 33
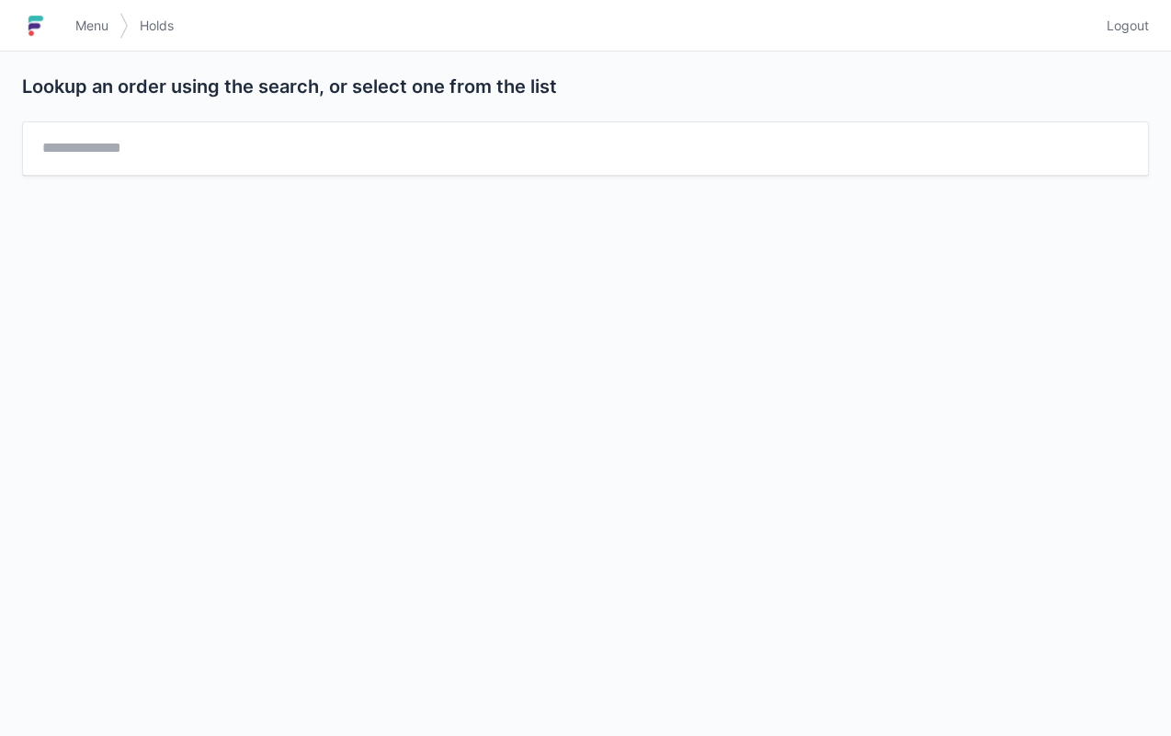
click at [88, 23] on span "Menu" at bounding box center [91, 26] width 33 height 18
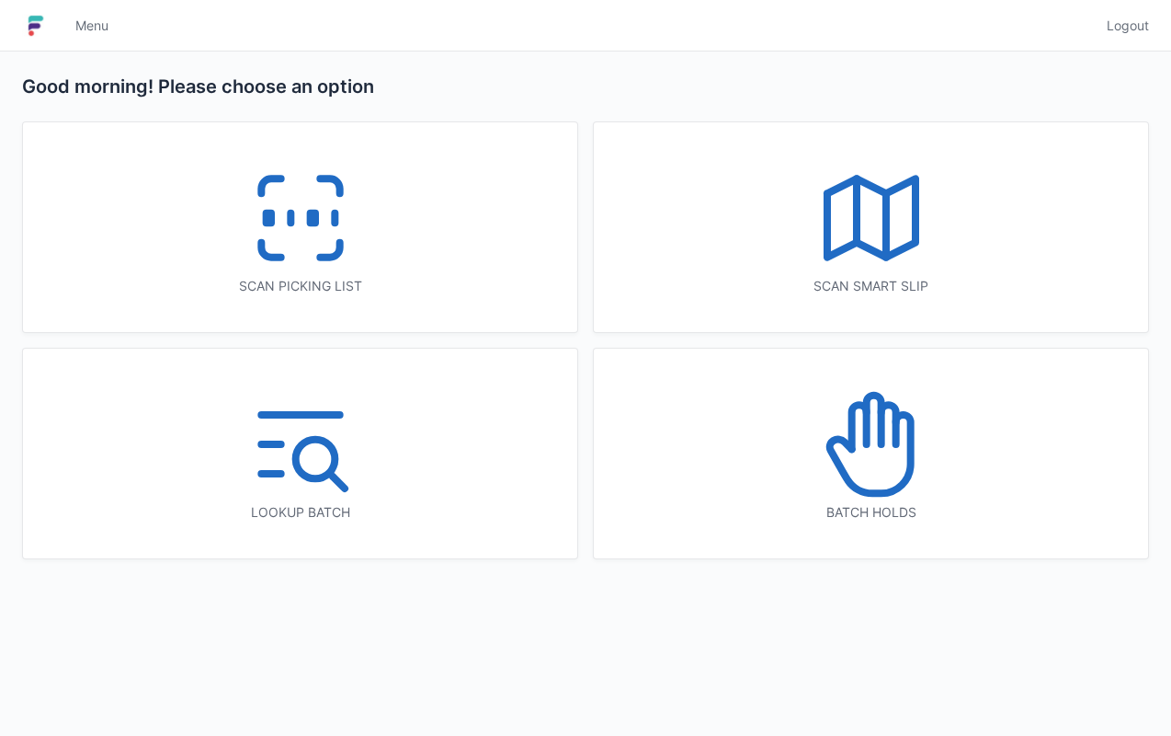
click at [853, 485] on icon at bounding box center [869, 454] width 81 height 78
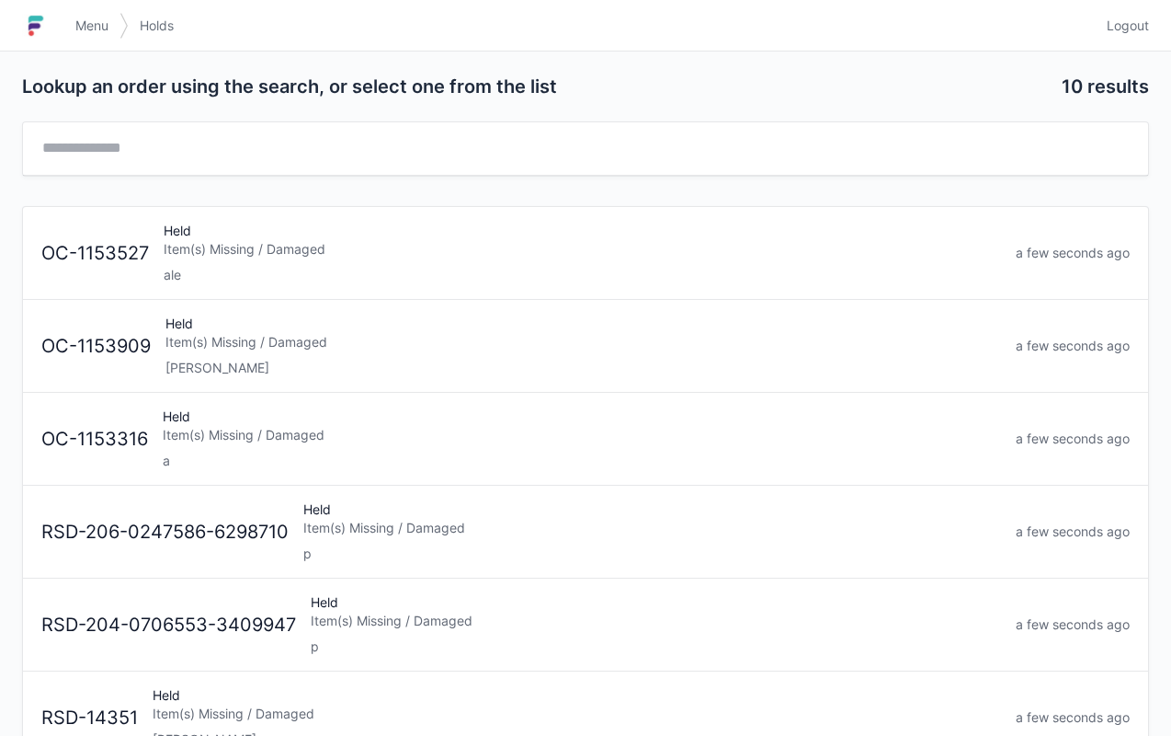
click at [296, 333] on div "Item(s) Missing / Damaged" at bounding box center [583, 342] width 836 height 18
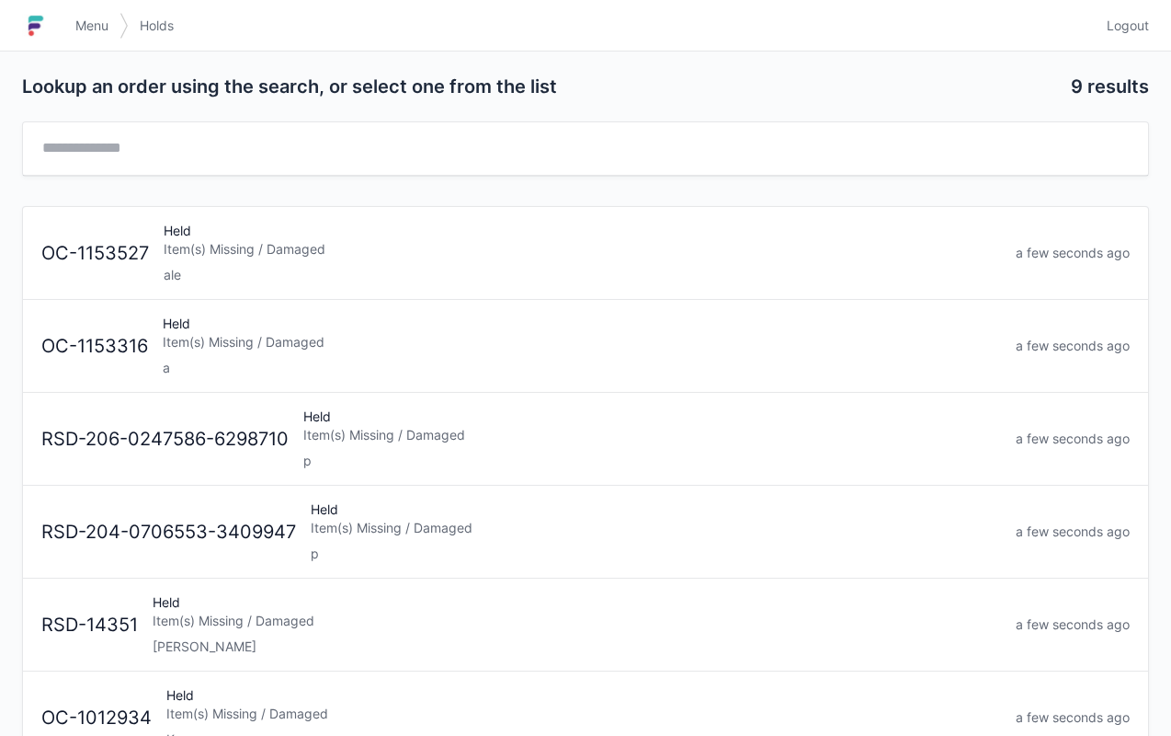
click at [103, 31] on span "Menu" at bounding box center [91, 26] width 33 height 18
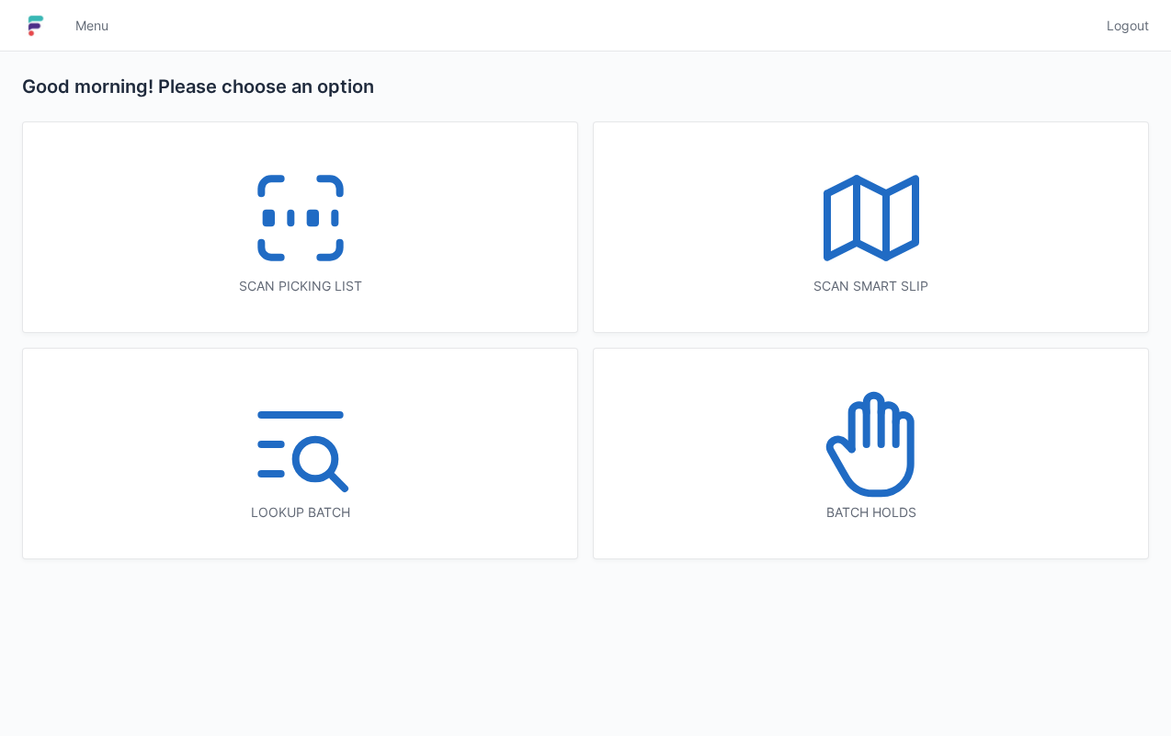
click at [263, 291] on div "Scan picking list" at bounding box center [300, 286] width 481 height 18
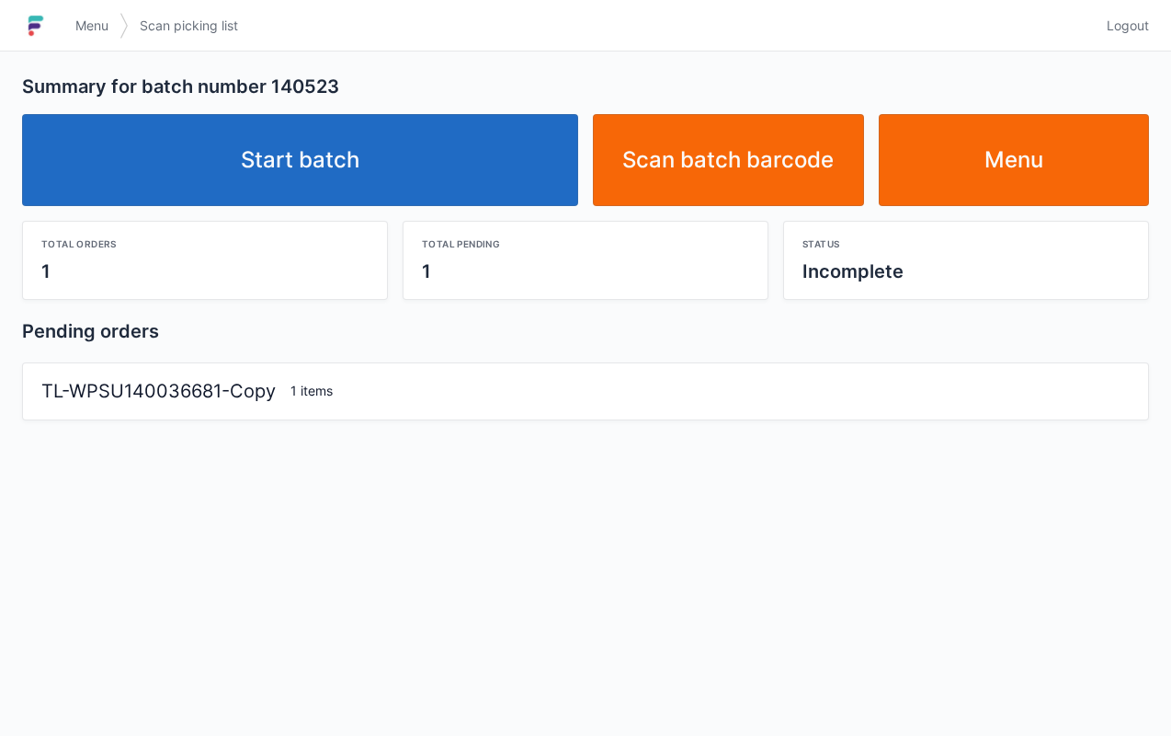
click at [469, 165] on link "Start batch" at bounding box center [300, 160] width 556 height 92
